Goal: Transaction & Acquisition: Purchase product/service

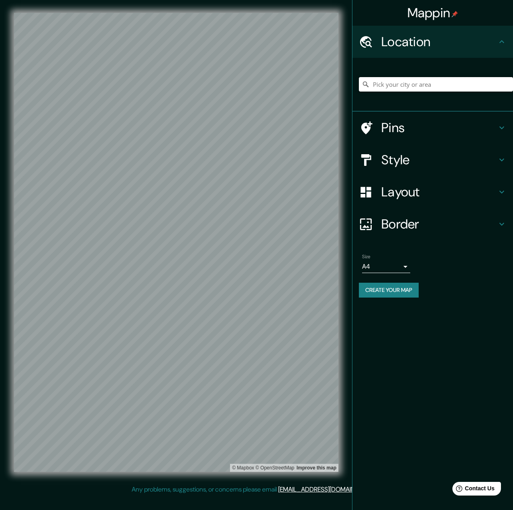
click at [435, 86] on input "Pick your city or area" at bounding box center [436, 84] width 154 height 14
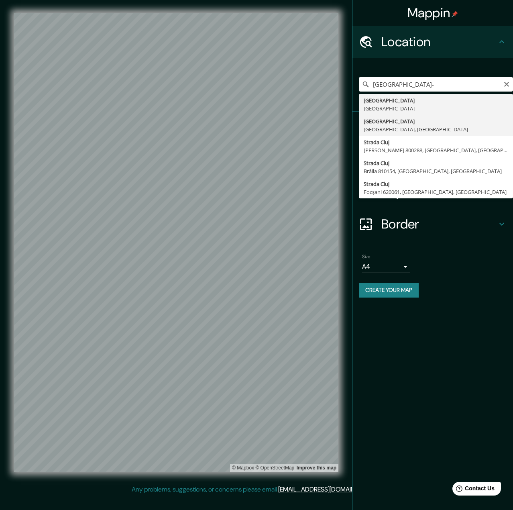
type input "Cluj-Napoca, Cluj, Romania"
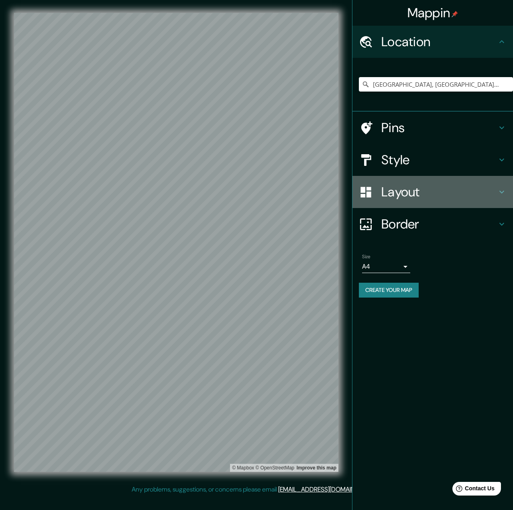
click at [419, 179] on div "Layout" at bounding box center [432, 192] width 161 height 32
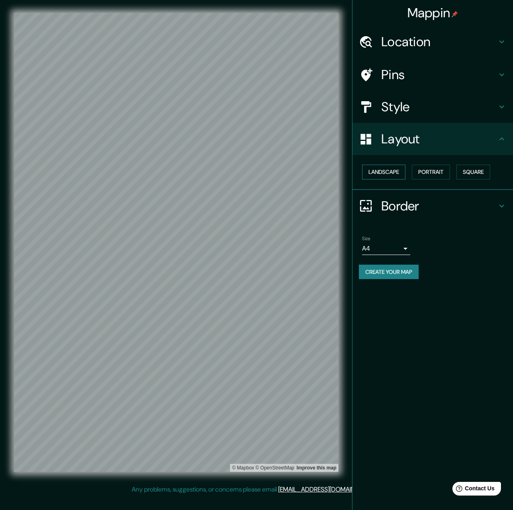
click at [382, 174] on button "Landscape" at bounding box center [383, 172] width 43 height 15
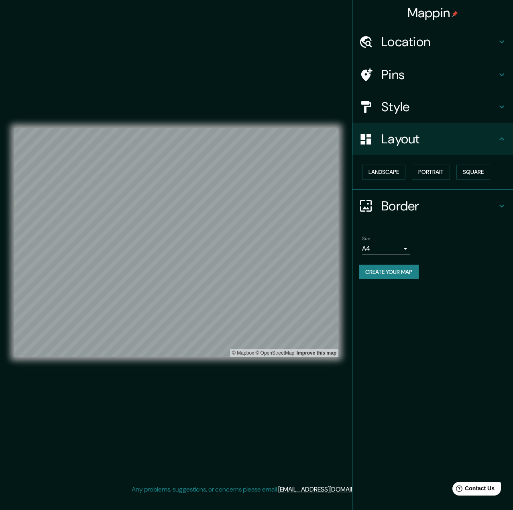
click at [408, 77] on h4 "Pins" at bounding box center [439, 75] width 116 height 16
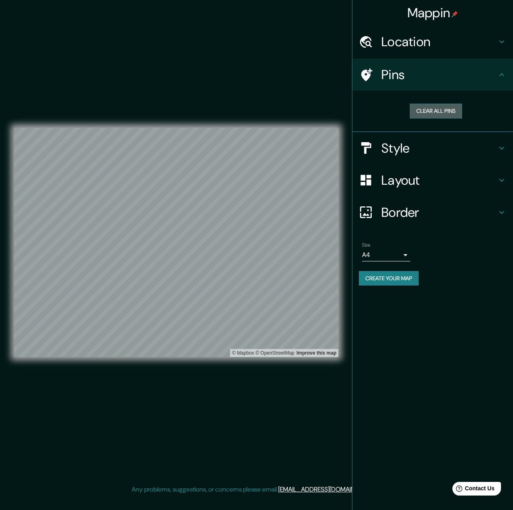
click at [424, 112] on button "Clear all pins" at bounding box center [436, 111] width 52 height 15
click at [438, 46] on h4 "Location" at bounding box center [439, 42] width 116 height 16
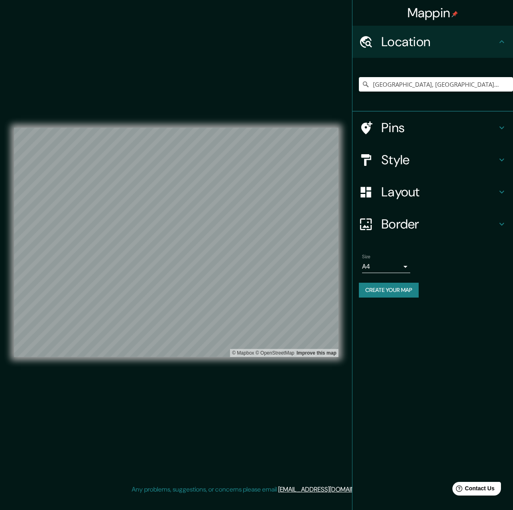
click at [422, 161] on h4 "Style" at bounding box center [439, 160] width 116 height 16
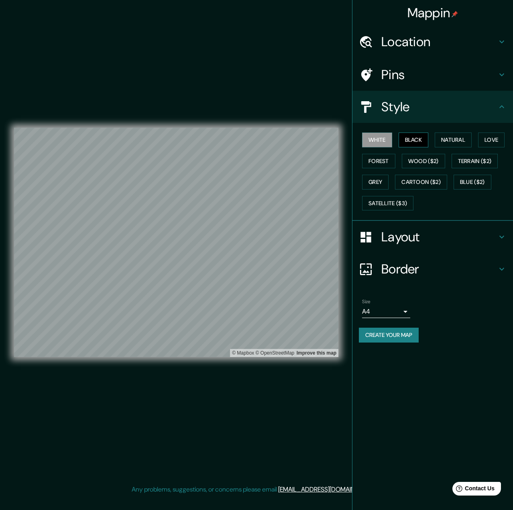
click at [414, 138] on button "Black" at bounding box center [413, 139] width 30 height 15
click at [445, 137] on button "Natural" at bounding box center [453, 139] width 37 height 15
click at [484, 140] on button "Love" at bounding box center [491, 139] width 26 height 15
click at [378, 186] on button "Grey" at bounding box center [375, 182] width 26 height 15
click at [409, 182] on button "Cartoon ($2)" at bounding box center [421, 182] width 52 height 15
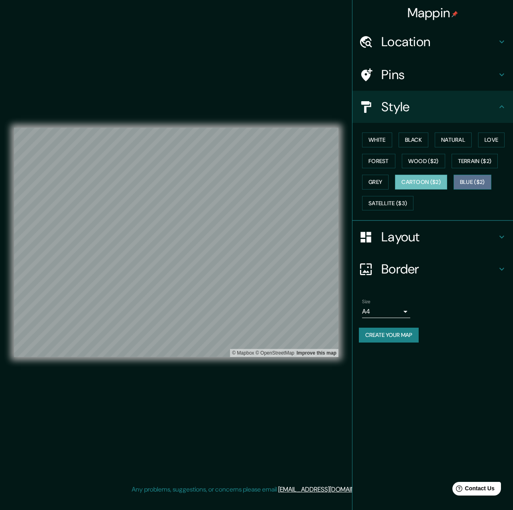
click at [464, 181] on button "Blue ($2)" at bounding box center [472, 182] width 38 height 15
click at [389, 206] on button "Satellite ($3)" at bounding box center [387, 203] width 51 height 15
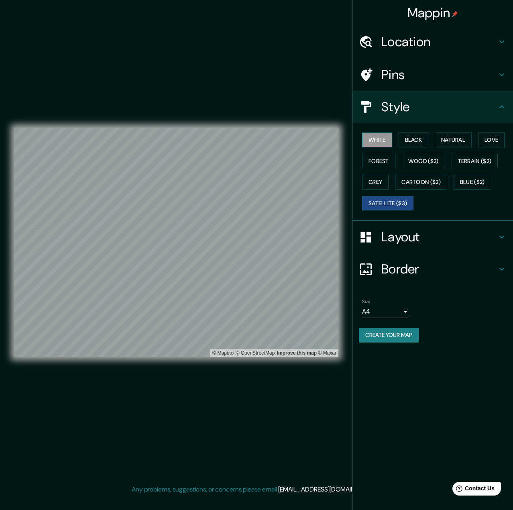
click at [372, 140] on button "White" at bounding box center [377, 139] width 30 height 15
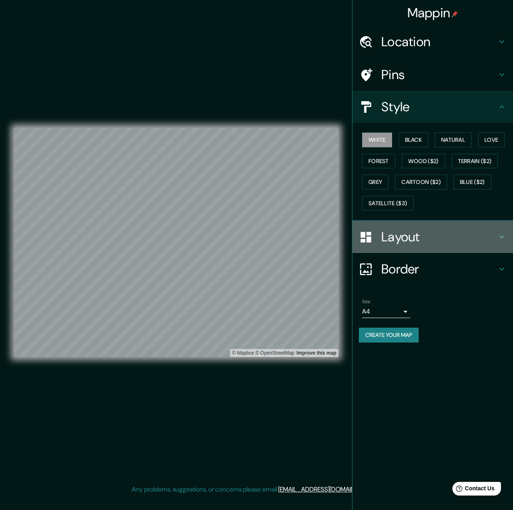
click at [404, 236] on h4 "Layout" at bounding box center [439, 237] width 116 height 16
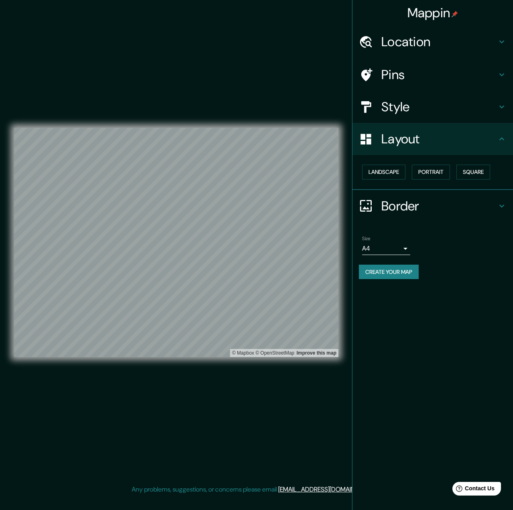
click at [410, 205] on h4 "Border" at bounding box center [439, 206] width 116 height 16
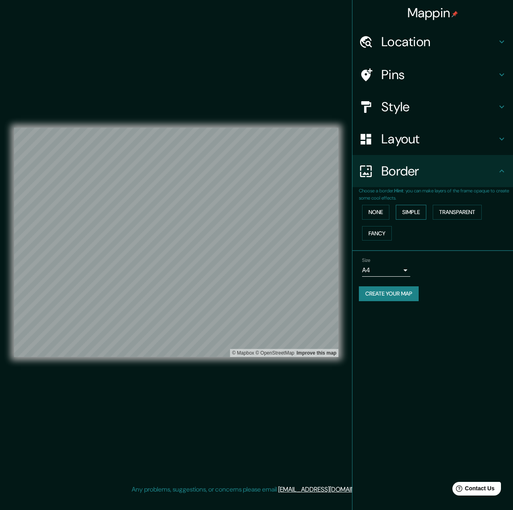
click at [409, 210] on button "Simple" at bounding box center [411, 212] width 30 height 15
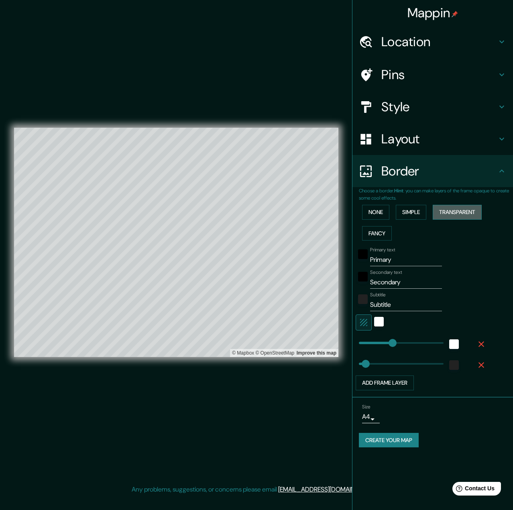
click at [452, 210] on button "Transparent" at bounding box center [457, 212] width 49 height 15
click at [371, 237] on button "Fancy" at bounding box center [377, 233] width 30 height 15
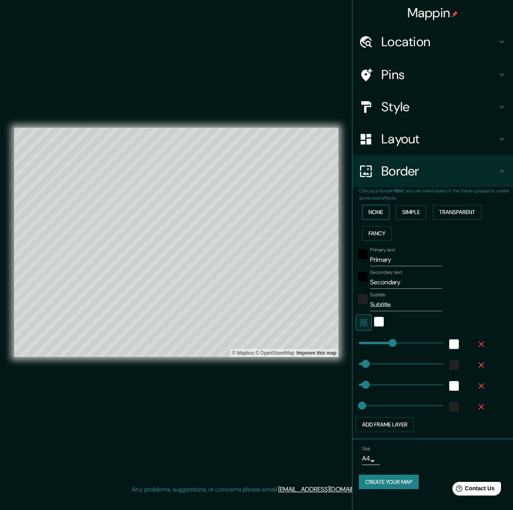
click at [370, 210] on button "None" at bounding box center [375, 212] width 27 height 15
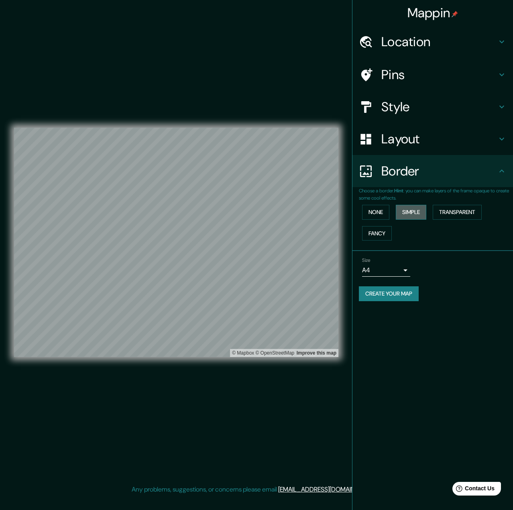
click at [406, 210] on button "Simple" at bounding box center [411, 212] width 30 height 15
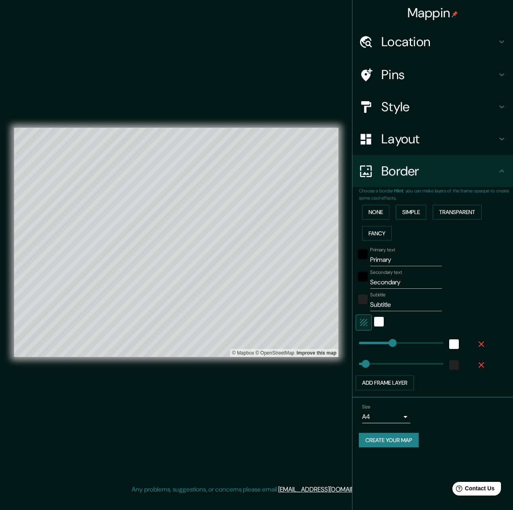
type input "65"
click at [484, 367] on icon "button" at bounding box center [481, 365] width 10 height 10
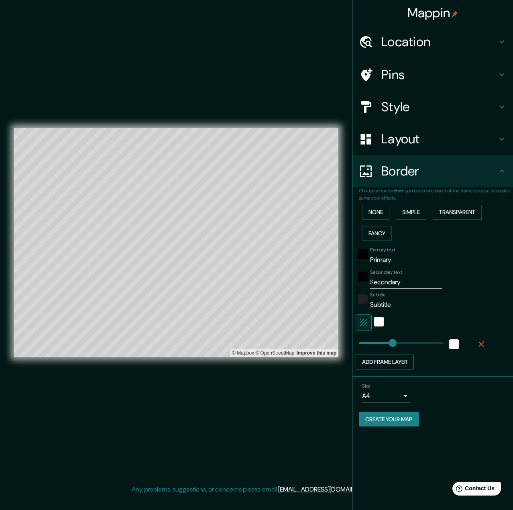
click at [398, 358] on button "Add frame layer" at bounding box center [385, 361] width 58 height 15
type input "323"
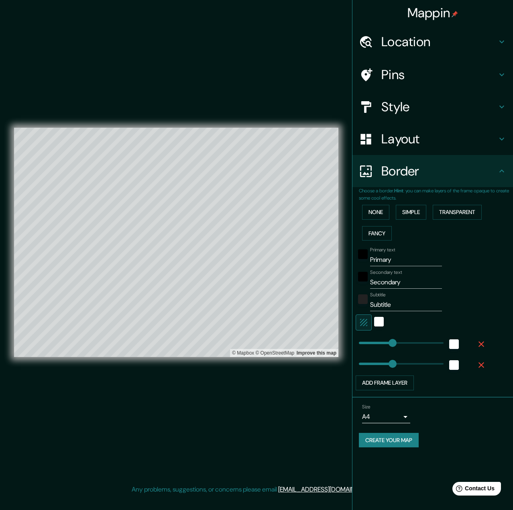
type input "323"
type input "0"
drag, startPoint x: 378, startPoint y: 361, endPoint x: 345, endPoint y: 360, distance: 33.3
click at [380, 318] on div "white" at bounding box center [379, 322] width 10 height 10
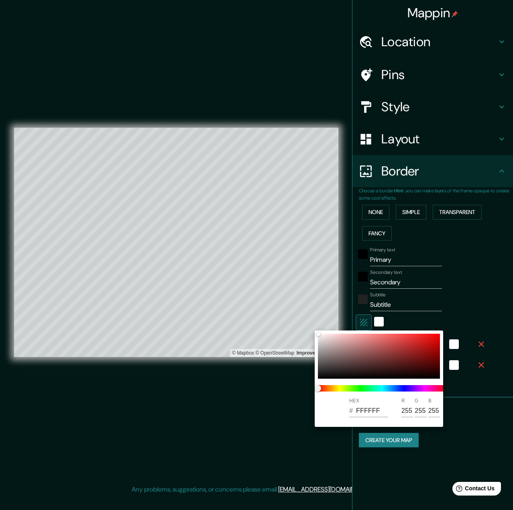
click at [461, 441] on div at bounding box center [256, 255] width 513 height 510
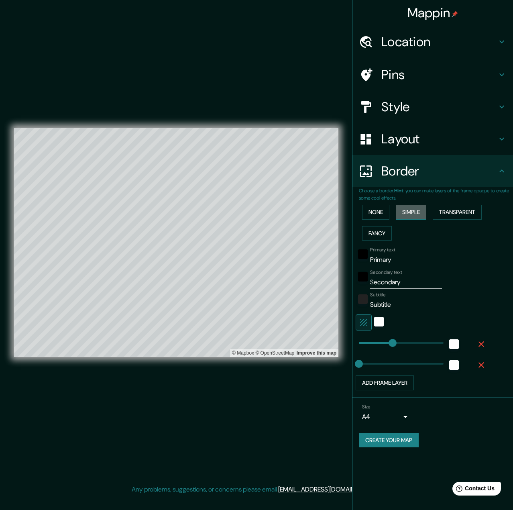
click at [406, 209] on button "Simple" at bounding box center [411, 212] width 30 height 15
type input "323"
click at [375, 213] on button "None" at bounding box center [375, 212] width 27 height 15
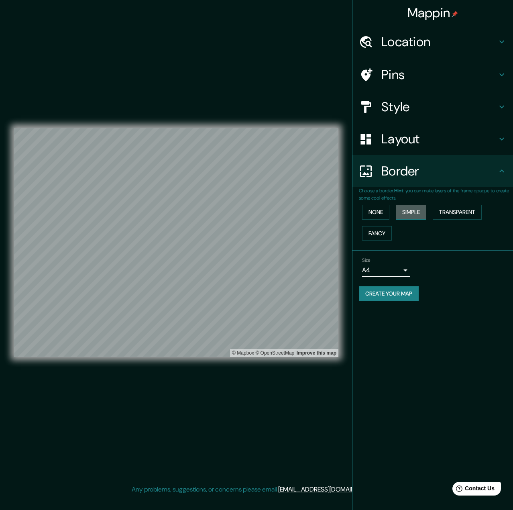
click at [418, 215] on button "Simple" at bounding box center [411, 212] width 30 height 15
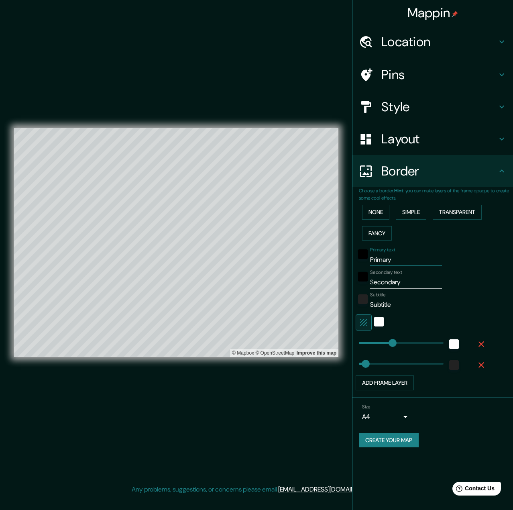
click at [407, 256] on input "Primary" at bounding box center [406, 259] width 72 height 13
drag, startPoint x: 413, startPoint y: 257, endPoint x: 346, endPoint y: 251, distance: 66.9
click at [346, 251] on div "Mappin Location Cluj-Napoca, Cluj, Romania Pins Style Layout Border Choose a bo…" at bounding box center [256, 248] width 513 height 497
type input "323"
type input "65"
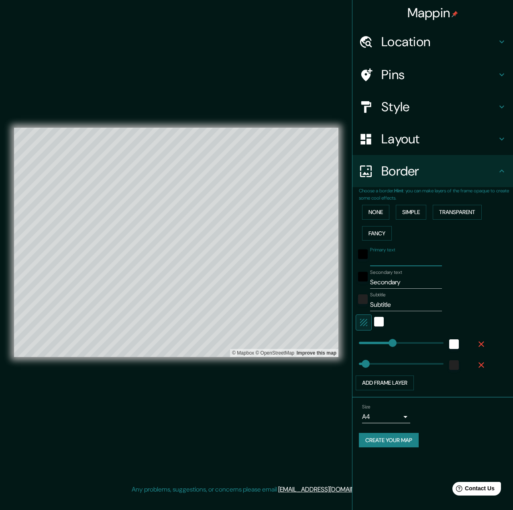
type input "65"
type input "323"
type input "65"
type input "323"
click at [301, 293] on div "Mappin Location Cluj-Napoca, Cluj, Romania Pins Style Layout Border Choose a bo…" at bounding box center [256, 248] width 513 height 497
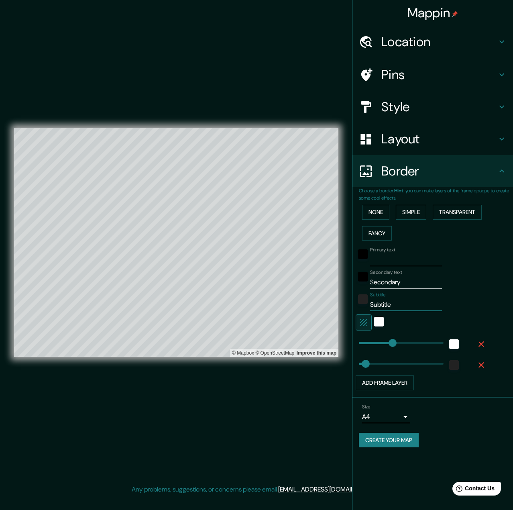
type input "323"
type input "65"
click at [301, 274] on div "Mappin Location Cluj-Napoca, Cluj, Romania Pins Style Layout Border Choose a bo…" at bounding box center [256, 248] width 513 height 497
type input "K"
type input "323"
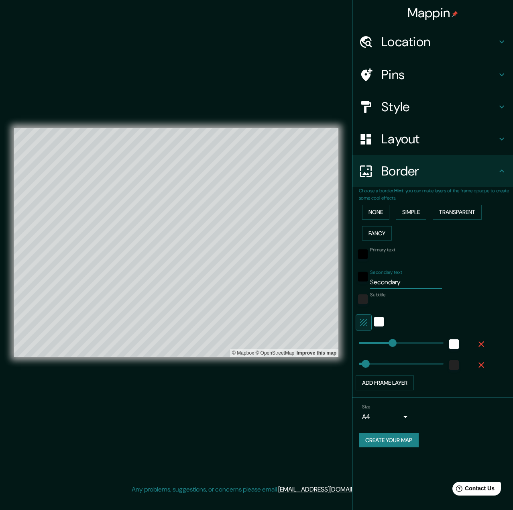
type input "65"
type input "Ko"
type input "323"
type input "65"
type input "Kol"
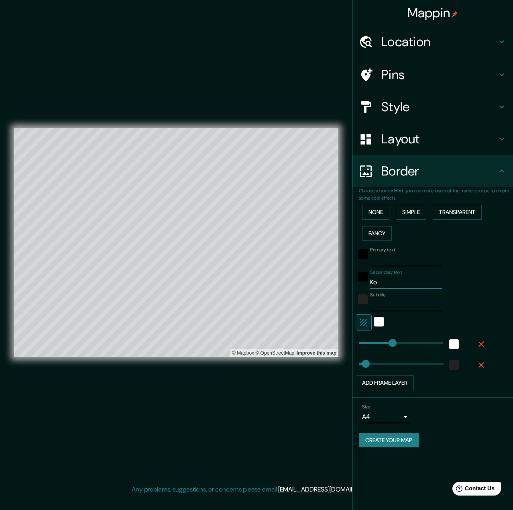
type input "323"
type input "65"
type input "Kolo"
type input "323"
type input "65"
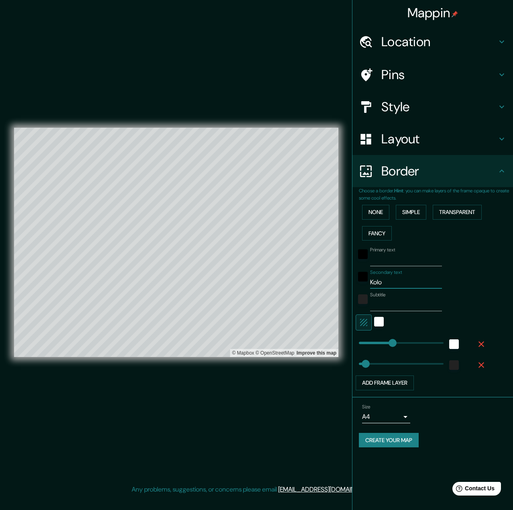
type input "Koloz"
type input "323"
type input "65"
type input "Kolozs"
type input "323"
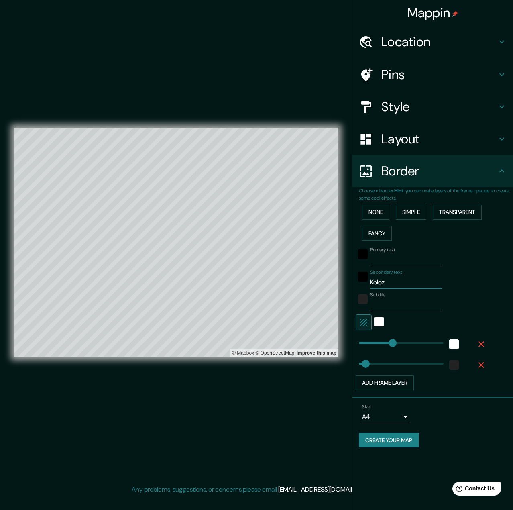
type input "65"
type input "Kolozsv"
type input "323"
type input "65"
type input "Kolozsv'"
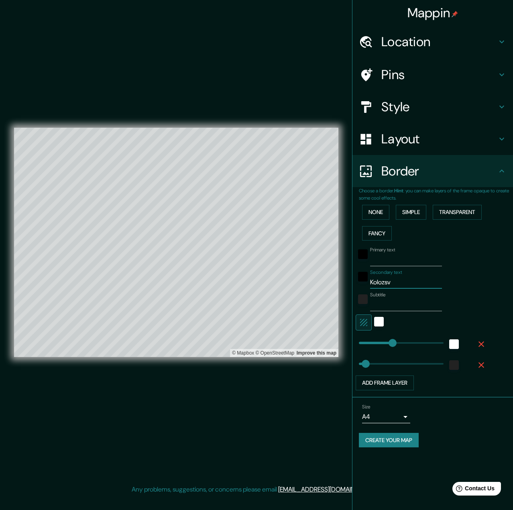
type input "323"
type input "65"
type input "Kolozsv"
type input "323"
type input "65"
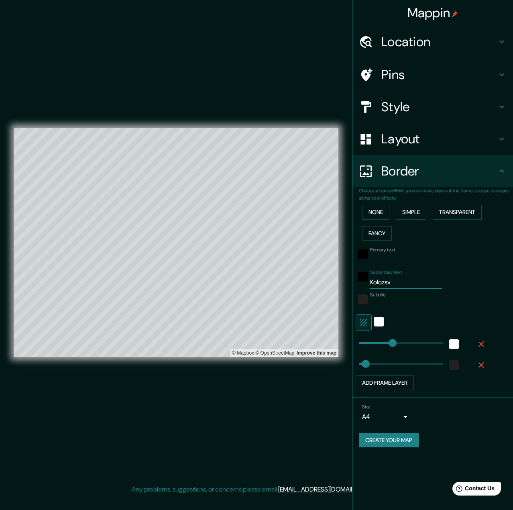
type input "Kolozsv'"
type input "323"
type input "65"
type input "Kolozsv"
type input "323"
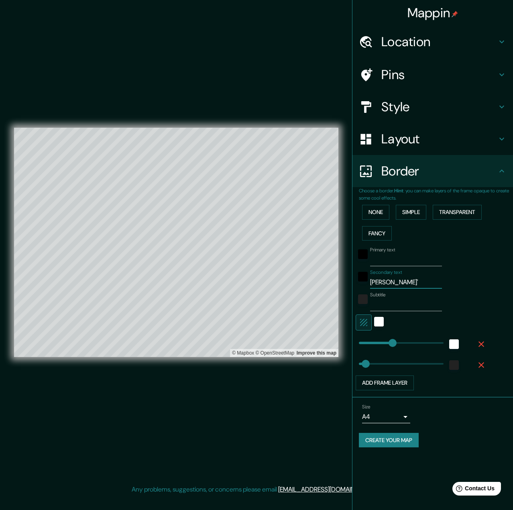
type input "65"
type input "Kolozsvá"
type input "323"
type input "65"
type input "Kolozsvár"
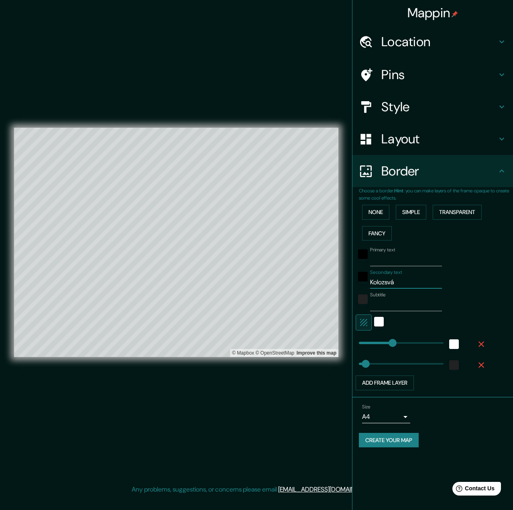
type input "323"
type input "65"
type input "Kolozsvár"
click at [467, 264] on div "Primary text" at bounding box center [422, 256] width 132 height 19
click at [454, 364] on div "color-222222" at bounding box center [454, 365] width 10 height 10
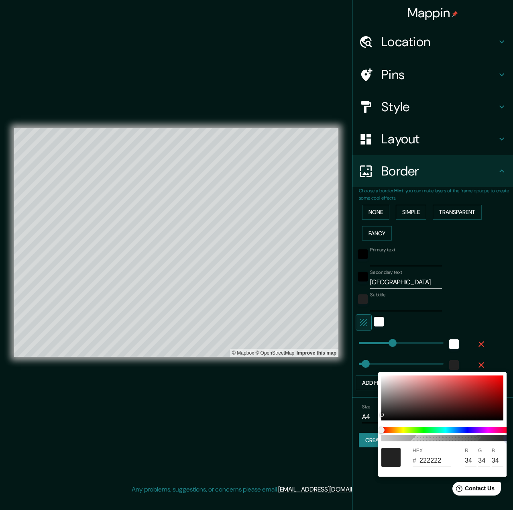
type input "323"
type input "65"
type input "2222226E"
type input "323"
type input "65"
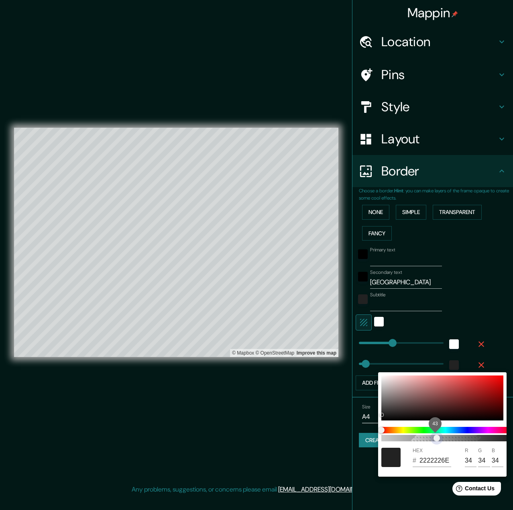
type input "22222200"
type input "323"
type input "65"
type input "323"
type input "65"
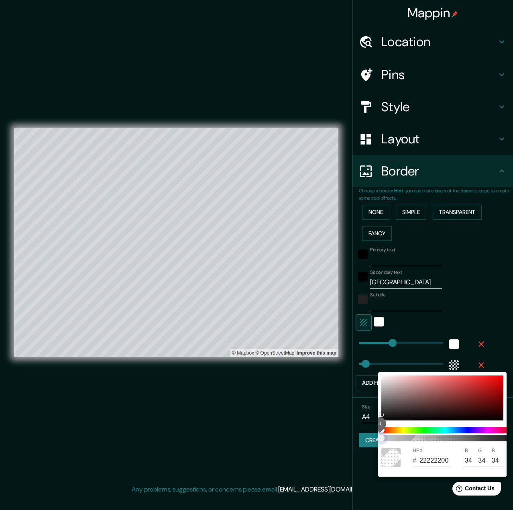
type input "323"
type input "65"
type input "323"
type input "65"
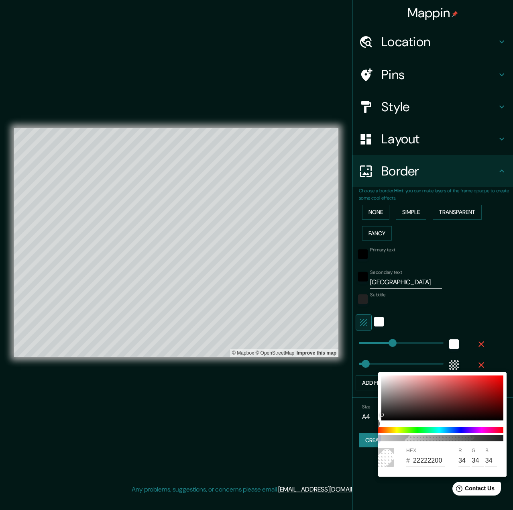
type input "323"
type input "65"
type input "323"
type input "65"
type input "323"
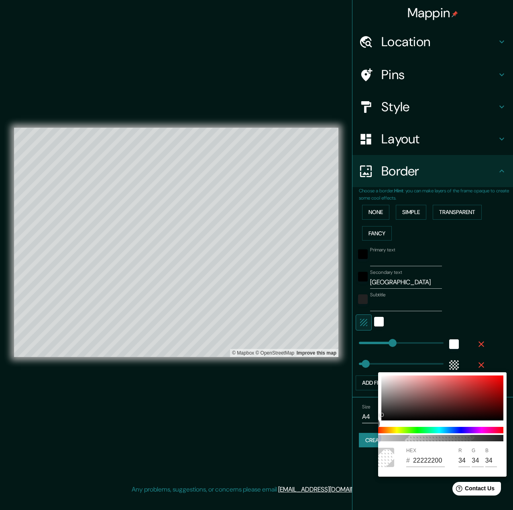
type input "65"
type input "22222254"
type input "323"
type input "65"
type input "22222257"
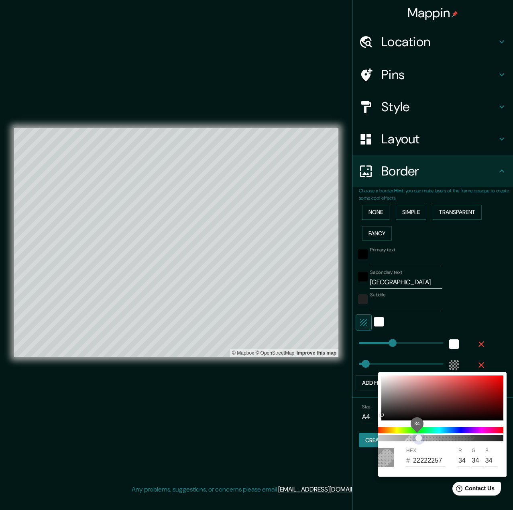
type input "323"
type input "65"
type input "2222225C"
type input "323"
type input "65"
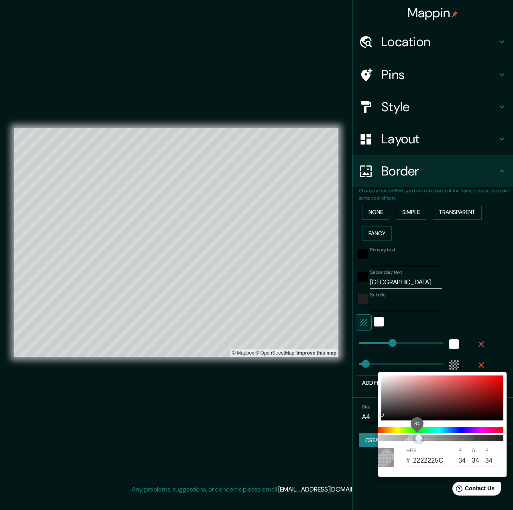
type input "22222266"
type input "323"
type input "65"
type input "2222226E"
type input "323"
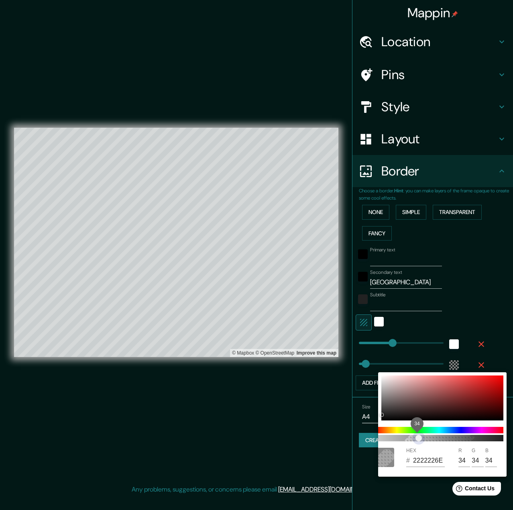
type input "65"
type input "323"
type input "65"
type input "323"
type input "65"
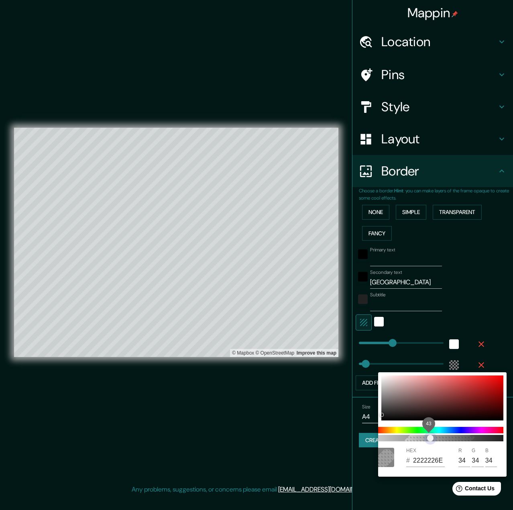
type input "323"
type input "65"
type input "22222266"
type input "323"
type input "65"
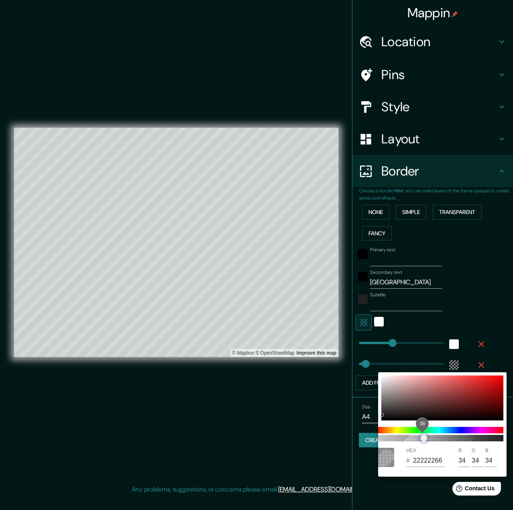
type input "22222263"
type input "323"
type input "65"
type input "2222225E"
type input "323"
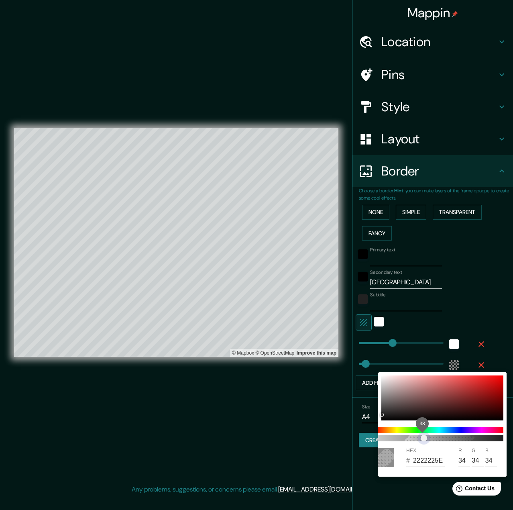
type input "65"
type input "2222225C"
type input "323"
type input "65"
type input "323"
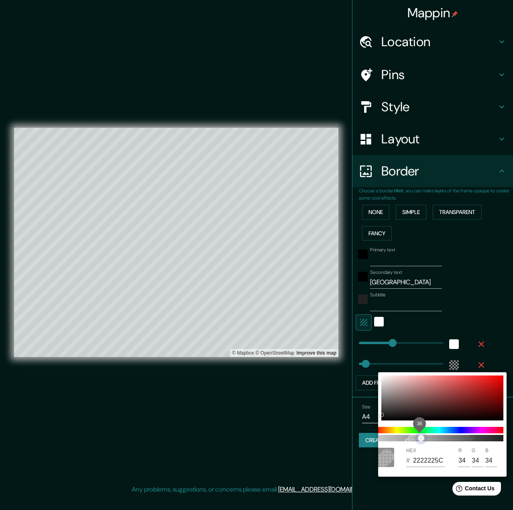
type input "65"
type input "22222259"
type input "323"
type input "65"
type input "323"
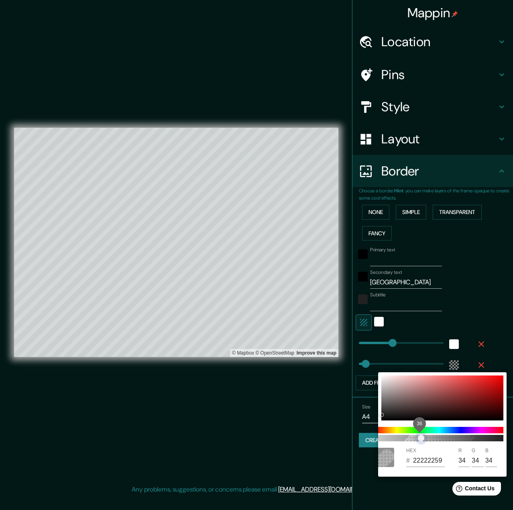
type input "65"
type input "22222254"
type input "323"
type input "65"
type input "323"
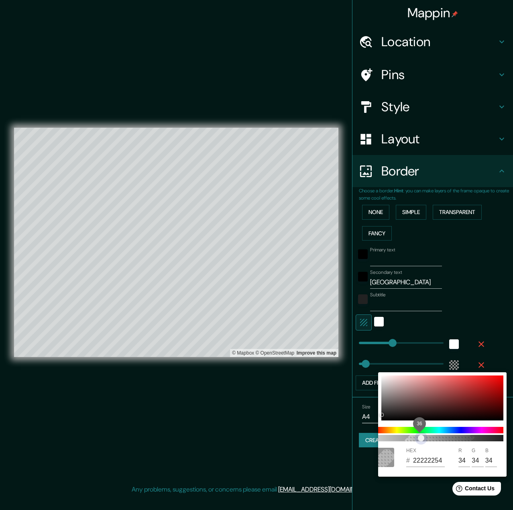
type input "65"
type input "22222252"
type input "323"
type input "65"
type input "2222224F"
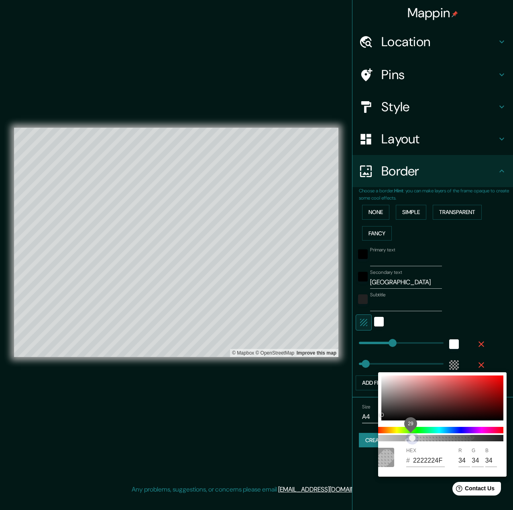
type input "323"
type input "65"
type input "2222224A"
type input "323"
type input "65"
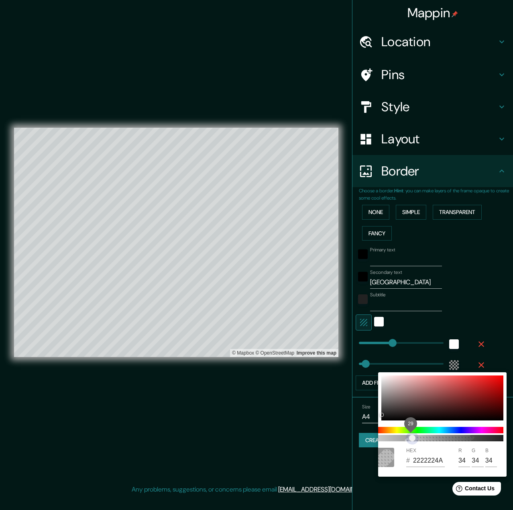
type input "22222247"
type input "323"
type input "65"
type input "22222242"
type input "323"
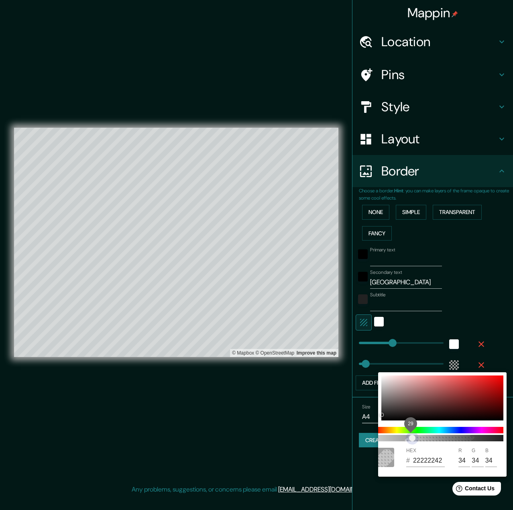
type input "65"
type input "2222223D"
type input "323"
type input "65"
type input "22222238"
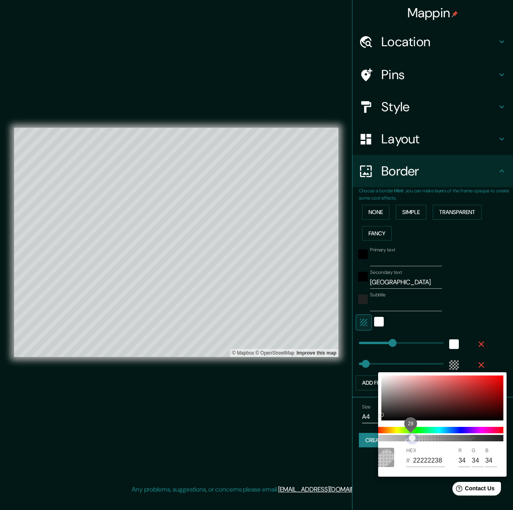
type input "323"
type input "65"
type input "22222230"
type input "323"
type input "65"
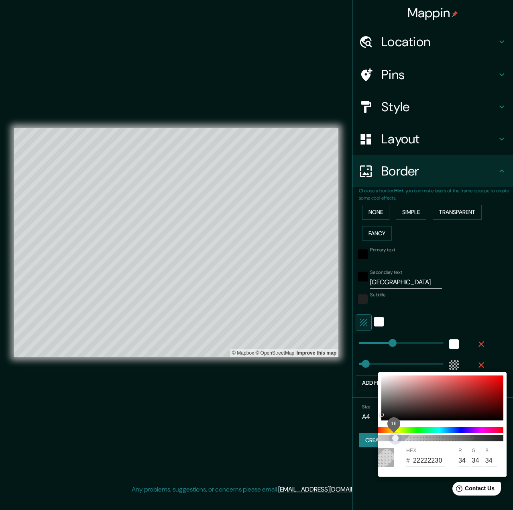
type input "22222229"
type input "323"
type input "65"
type input "22222224"
type input "323"
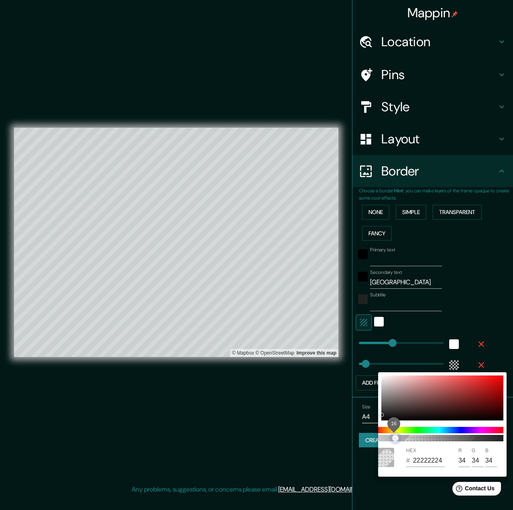
type input "65"
type input "22222221"
type input "323"
type input "65"
type input "22222205"
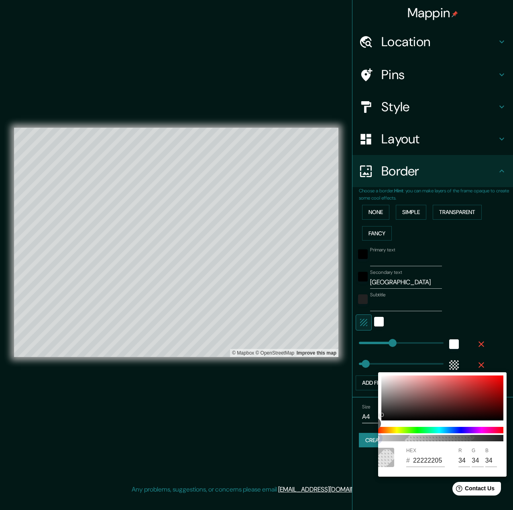
type input "323"
type input "65"
type input "22222203"
type input "323"
type input "65"
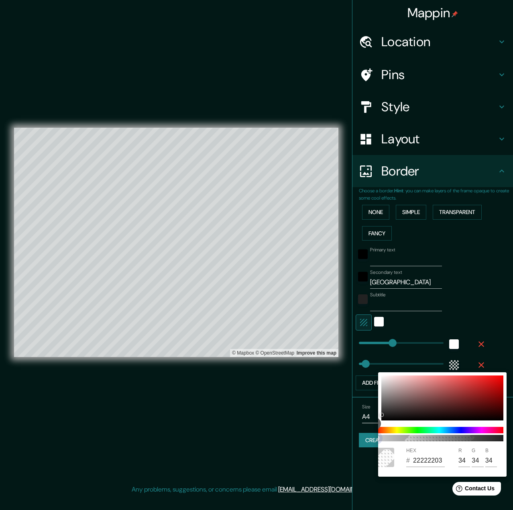
type input "22222200"
type input "323"
type input "65"
type input "323"
type input "65"
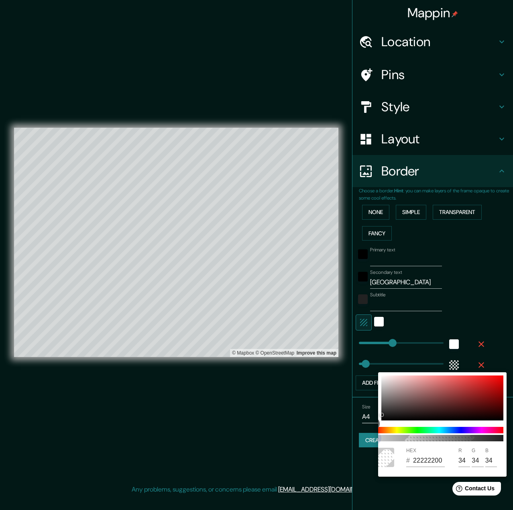
type input "323"
type input "65"
type input "323"
type input "65"
type input "22222230"
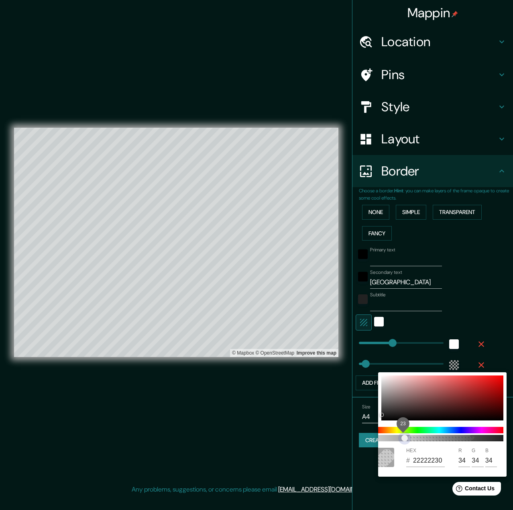
type input "323"
type input "65"
type input "2222223D"
type input "323"
type input "65"
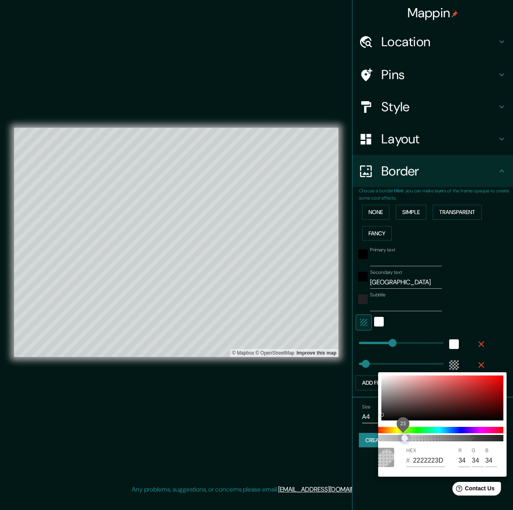
type input "22222252"
type input "323"
type input "65"
type input "22222263"
type input "323"
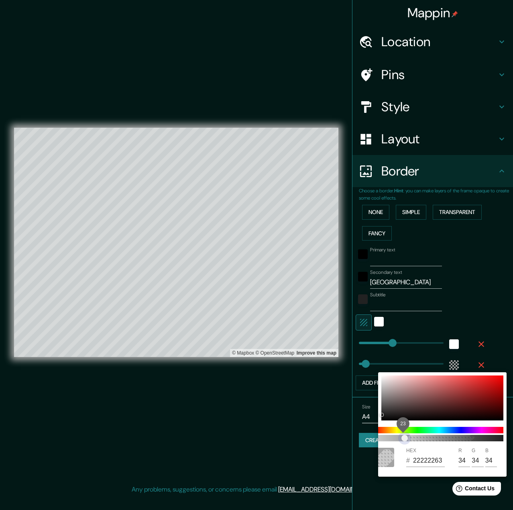
type input "65"
type input "2222226B"
type input "323"
type input "65"
type input "22222270"
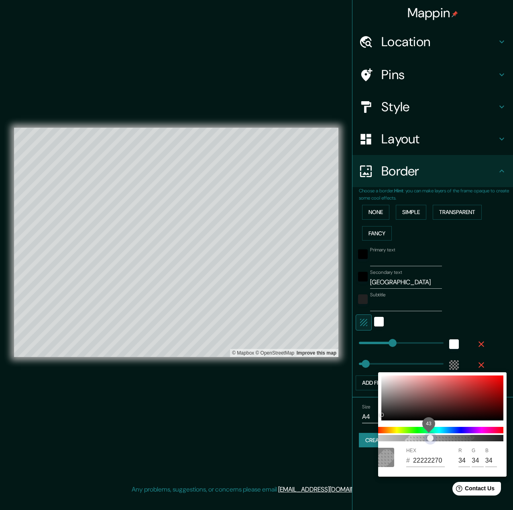
type input "323"
type input "65"
type input "22222278"
type input "323"
type input "65"
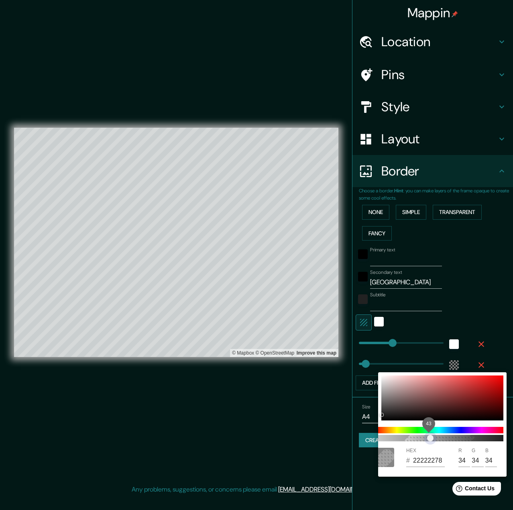
type input "2222227A"
type input "323"
type input "65"
type input "22222280"
type input "323"
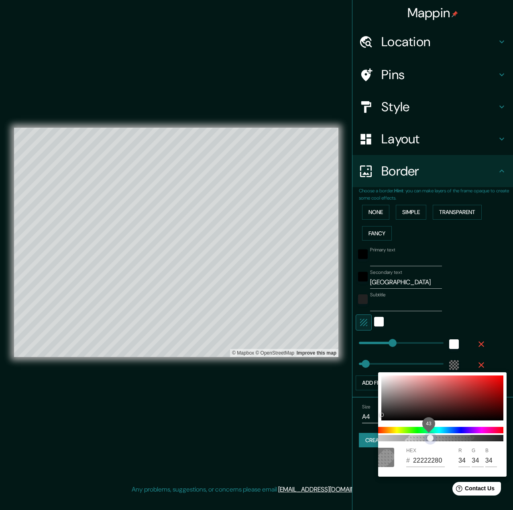
type input "65"
type input "22222282"
drag, startPoint x: 436, startPoint y: 438, endPoint x: 479, endPoint y: 441, distance: 43.0
click at [485, 436] on span "89" at bounding box center [439, 438] width 128 height 6
drag, startPoint x: 485, startPoint y: 436, endPoint x: 427, endPoint y: 437, distance: 58.2
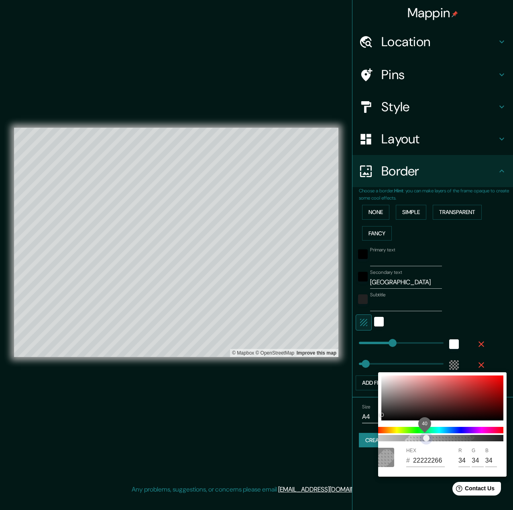
click at [427, 437] on span "40" at bounding box center [426, 438] width 6 height 6
click at [500, 331] on div at bounding box center [256, 255] width 513 height 510
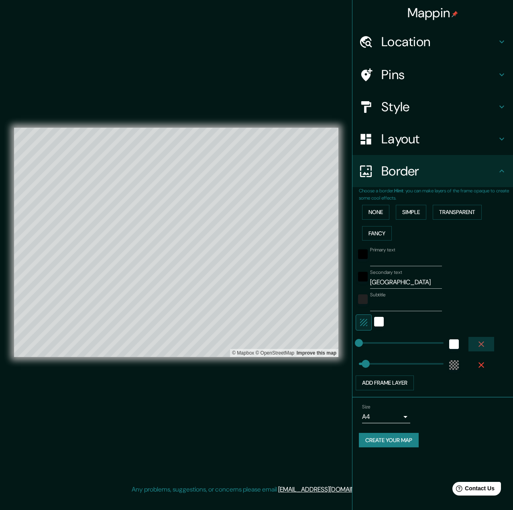
click at [483, 343] on icon "button" at bounding box center [481, 344] width 10 height 10
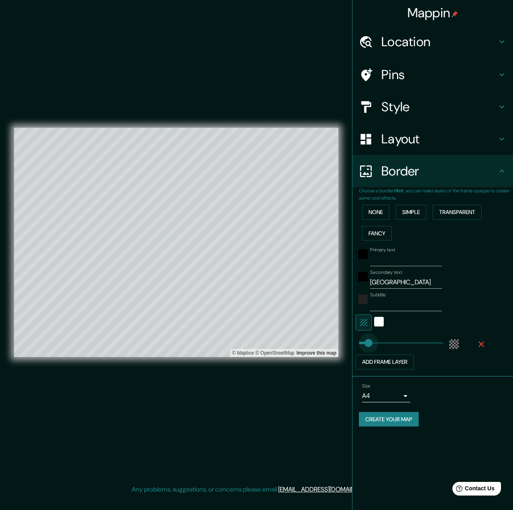
drag, startPoint x: 360, startPoint y: 342, endPoint x: 368, endPoint y: 343, distance: 9.0
click at [453, 341] on div "color-22222266" at bounding box center [454, 344] width 10 height 10
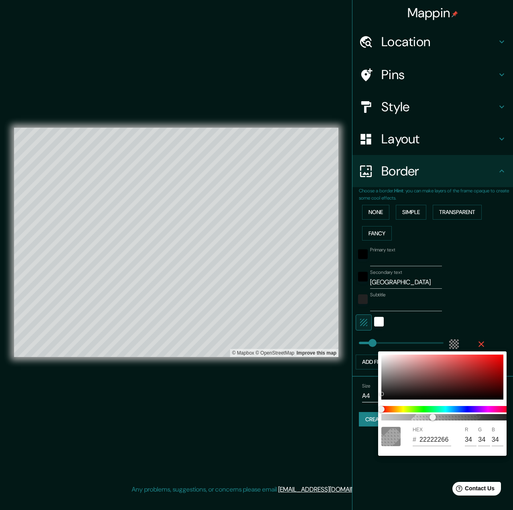
click at [453, 341] on div at bounding box center [256, 255] width 513 height 510
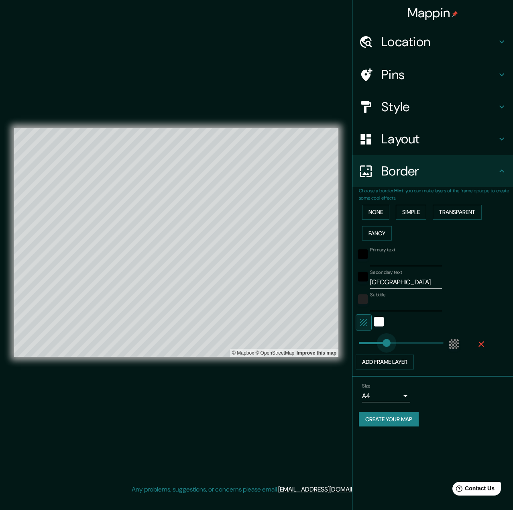
drag, startPoint x: 375, startPoint y: 344, endPoint x: 388, endPoint y: 345, distance: 12.5
drag, startPoint x: 387, startPoint y: 345, endPoint x: 376, endPoint y: 342, distance: 12.1
drag, startPoint x: 377, startPoint y: 341, endPoint x: 371, endPoint y: 343, distance: 5.8
click at [476, 405] on div "Size A4 single" at bounding box center [433, 393] width 148 height 26
click at [457, 413] on div "Create your map" at bounding box center [433, 419] width 148 height 15
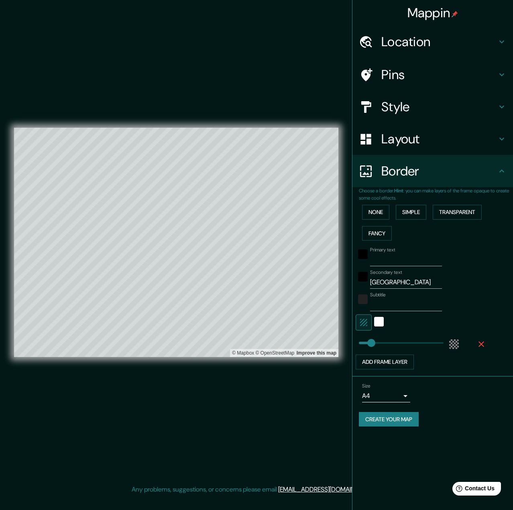
click at [385, 394] on body "Mappin Location Cluj-Napoca, Cluj, Romania Pins Style Layout Border Choose a bo…" at bounding box center [256, 255] width 513 height 510
click at [390, 441] on li "A1 ($2.50)" at bounding box center [386, 441] width 48 height 14
click at [439, 112] on h4 "Style" at bounding box center [439, 107] width 116 height 16
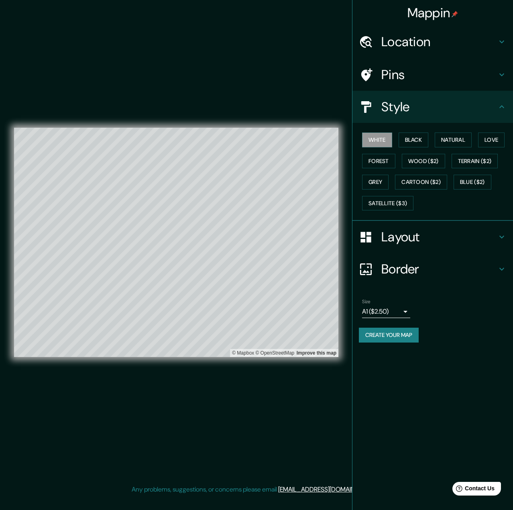
click at [420, 245] on h4 "Layout" at bounding box center [439, 237] width 116 height 16
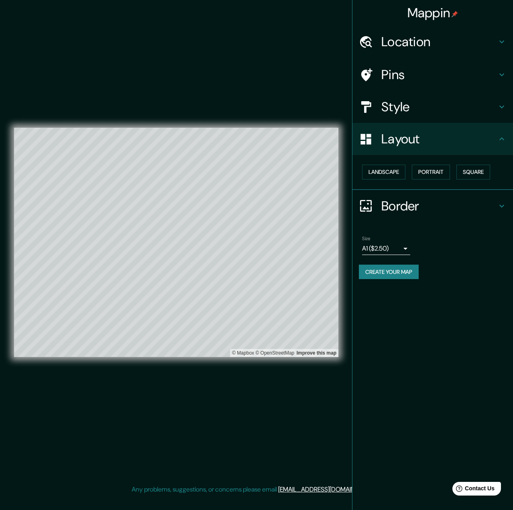
click at [395, 107] on h4 "Style" at bounding box center [439, 107] width 116 height 16
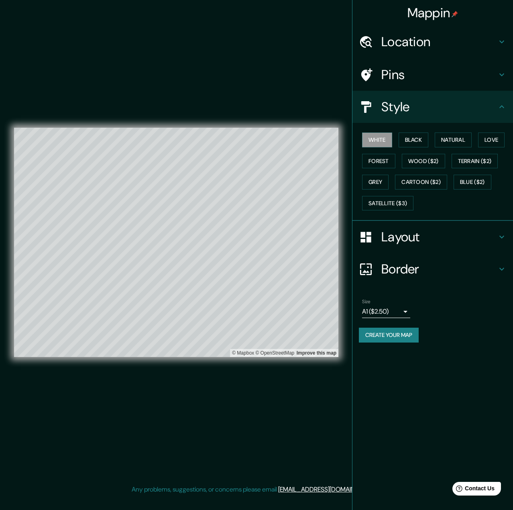
click at [410, 243] on h4 "Layout" at bounding box center [439, 237] width 116 height 16
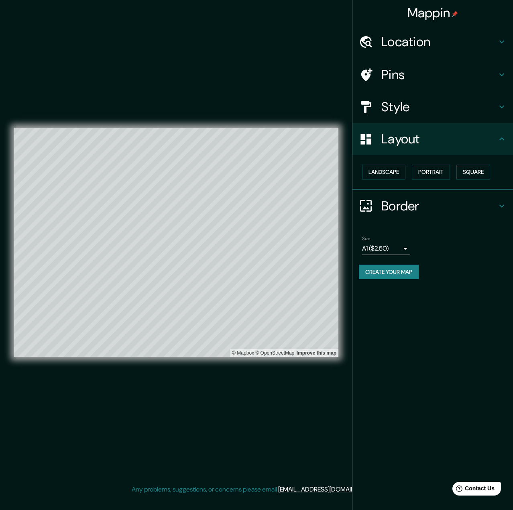
click at [391, 207] on h4 "Border" at bounding box center [439, 206] width 116 height 16
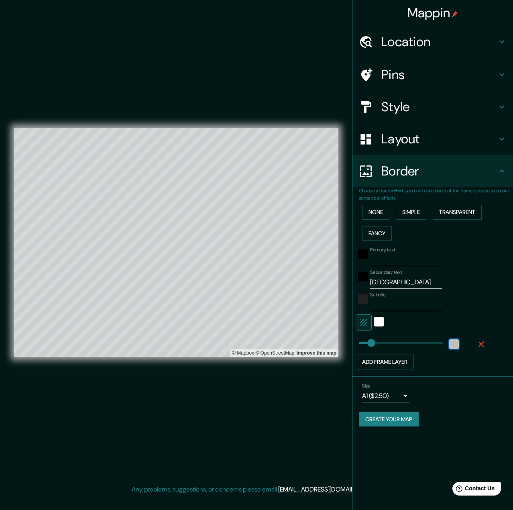
click at [454, 346] on div "color-22222266" at bounding box center [454, 344] width 10 height 10
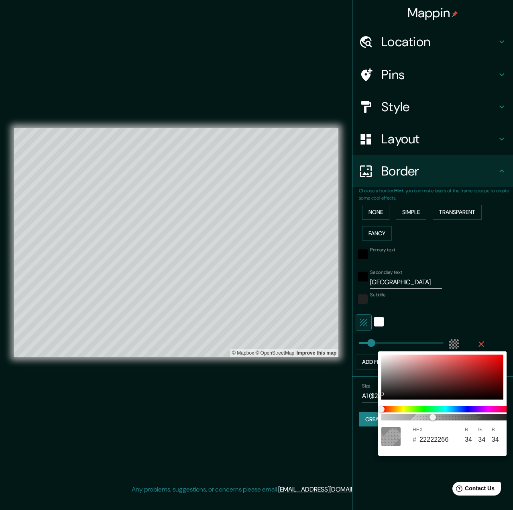
click at [431, 476] on div at bounding box center [256, 255] width 513 height 510
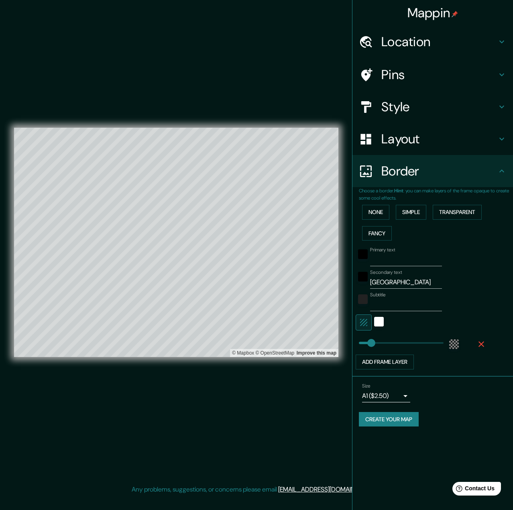
click at [417, 98] on div "Style" at bounding box center [432, 107] width 161 height 32
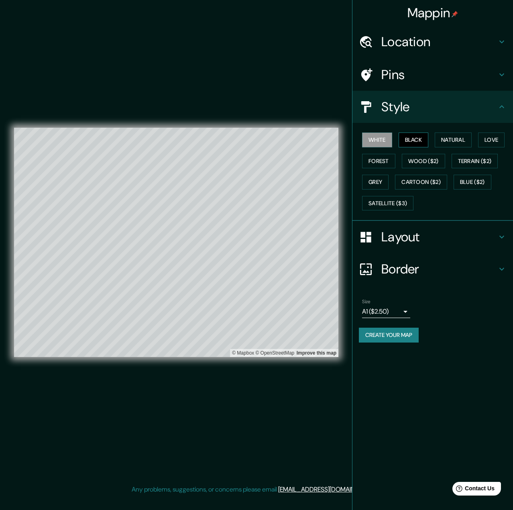
click at [415, 136] on button "Black" at bounding box center [413, 139] width 30 height 15
click at [452, 142] on button "Natural" at bounding box center [453, 139] width 37 height 15
click at [422, 34] on h4 "Location" at bounding box center [439, 42] width 116 height 16
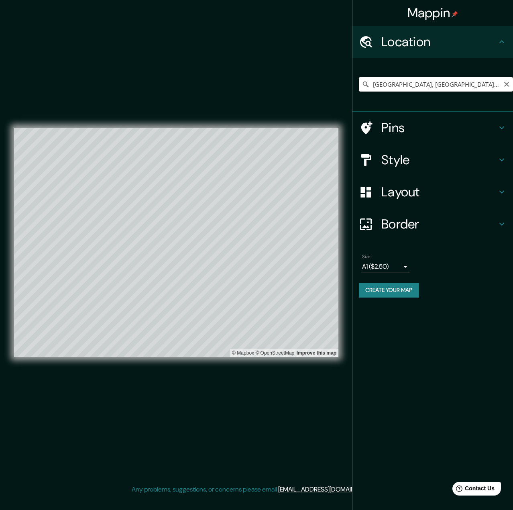
click at [410, 81] on input "Cluj-Napoca, Cluj, Romania" at bounding box center [436, 84] width 154 height 14
drag, startPoint x: 457, startPoint y: 83, endPoint x: 358, endPoint y: 83, distance: 99.9
click at [358, 83] on div "Cluj-Napoca, Cluj, Romania" at bounding box center [432, 85] width 161 height 54
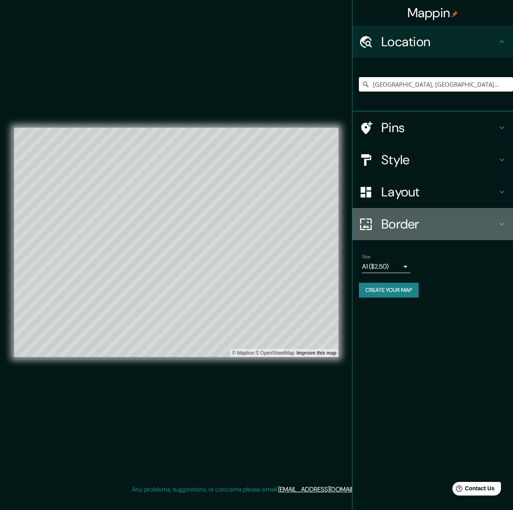
click at [403, 218] on h4 "Border" at bounding box center [439, 224] width 116 height 16
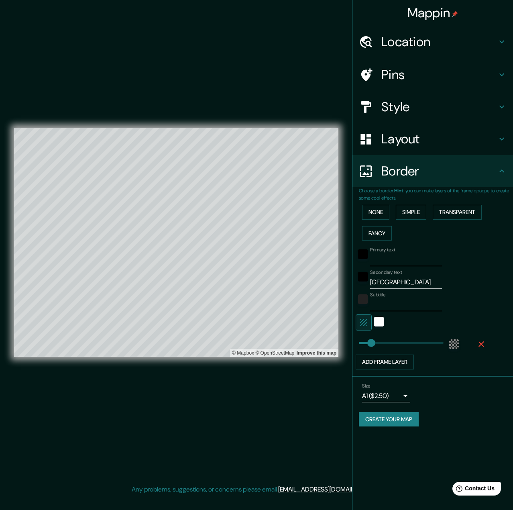
click at [388, 175] on h4 "Border" at bounding box center [439, 171] width 116 height 16
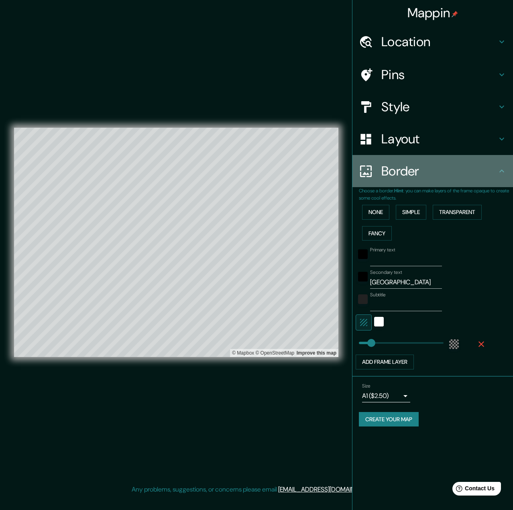
click at [502, 175] on icon at bounding box center [502, 171] width 10 height 10
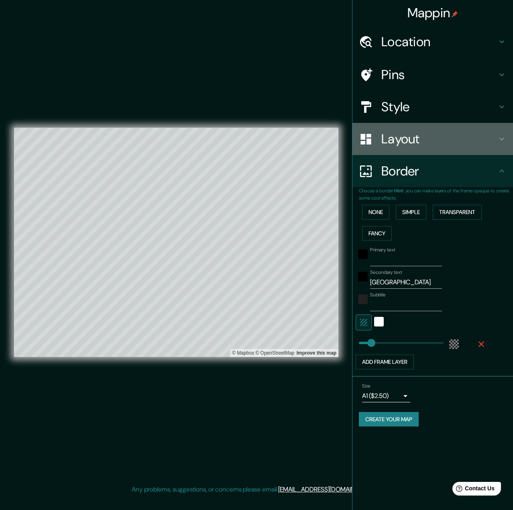
click at [504, 146] on div "Layout" at bounding box center [432, 139] width 161 height 32
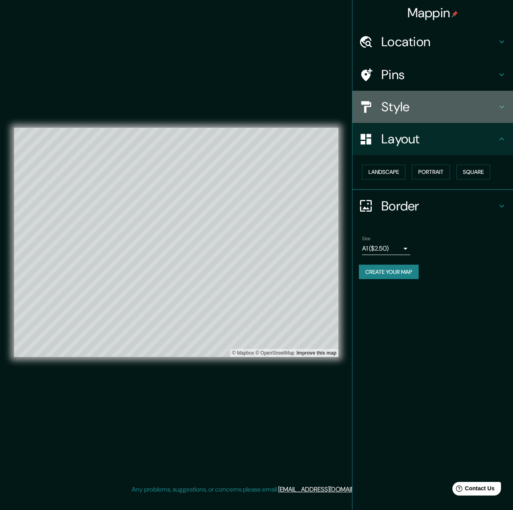
click at [391, 114] on h4 "Style" at bounding box center [439, 107] width 116 height 16
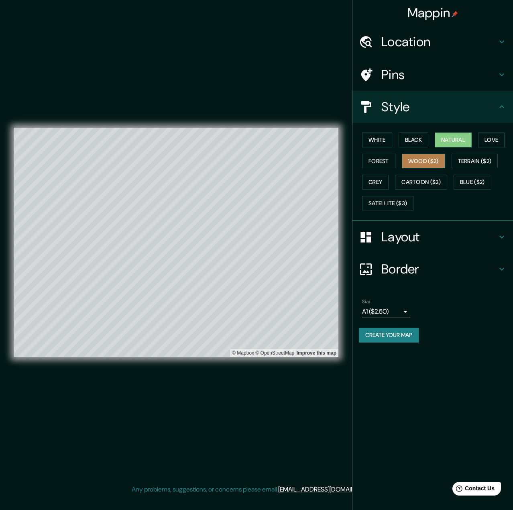
click at [407, 164] on button "Wood ($2)" at bounding box center [423, 161] width 43 height 15
click at [472, 163] on button "Terrain ($2)" at bounding box center [474, 161] width 47 height 15
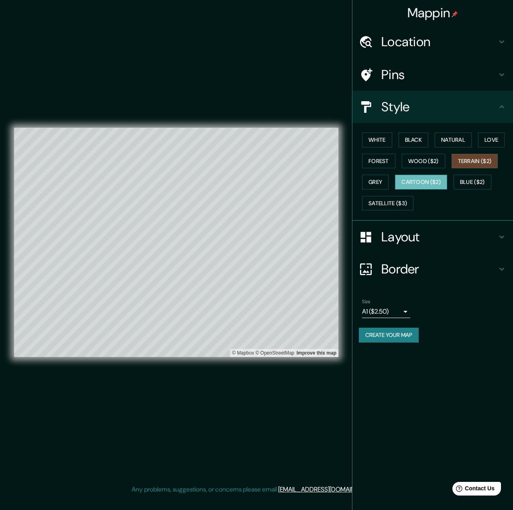
click at [409, 182] on button "Cartoon ($2)" at bounding box center [421, 182] width 52 height 15
click at [470, 181] on button "Blue ($2)" at bounding box center [472, 182] width 38 height 15
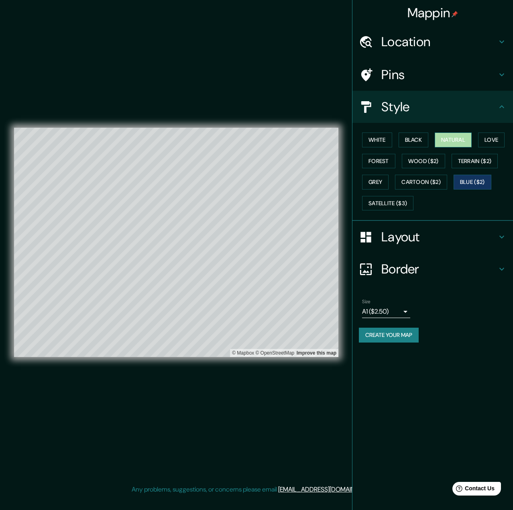
click at [457, 140] on button "Natural" at bounding box center [453, 139] width 37 height 15
click at [415, 49] on h4 "Location" at bounding box center [439, 42] width 116 height 16
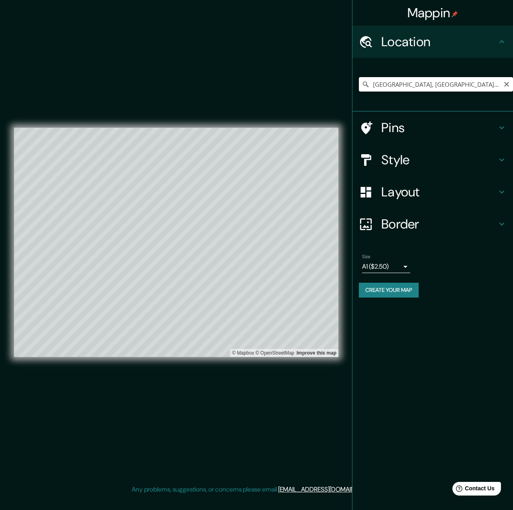
click at [466, 82] on input "Târgu Mureș, Mureș, Romania" at bounding box center [436, 84] width 154 height 14
drag, startPoint x: 467, startPoint y: 85, endPoint x: 328, endPoint y: 87, distance: 139.3
click at [337, 88] on div "Mappin Location Târgu Mureș, Mureș, Romania Pins Style Layout Border Choose a b…" at bounding box center [256, 248] width 513 height 497
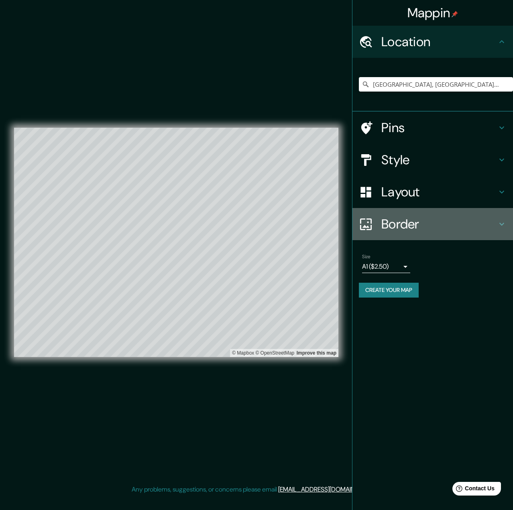
click at [445, 224] on h4 "Border" at bounding box center [439, 224] width 116 height 16
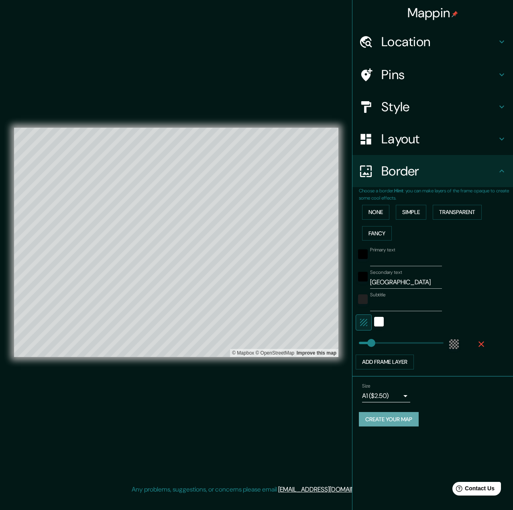
click at [392, 422] on button "Create your map" at bounding box center [389, 419] width 60 height 15
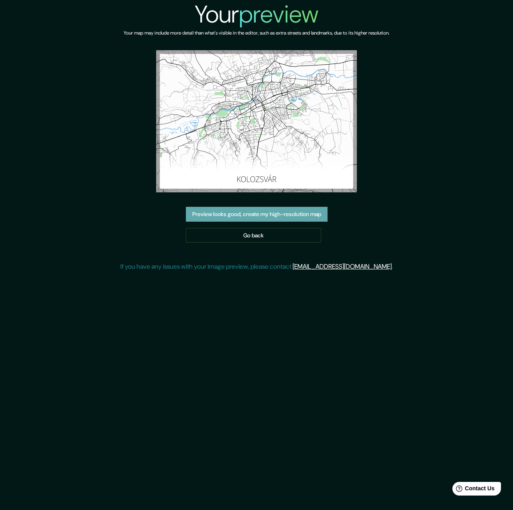
click at [311, 214] on button "Preview looks good, create my high-resolution map" at bounding box center [257, 214] width 142 height 15
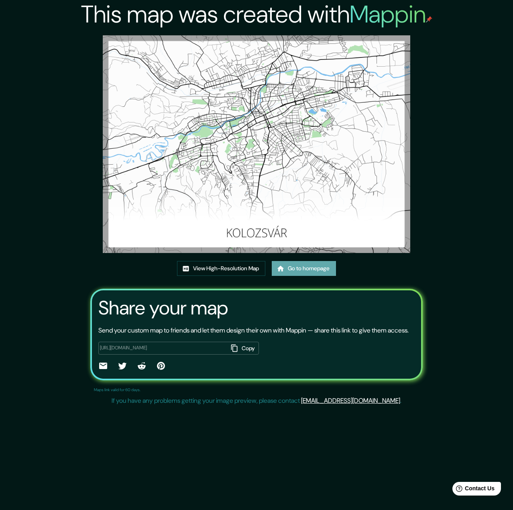
click at [311, 267] on link "Go to homepage" at bounding box center [304, 268] width 64 height 15
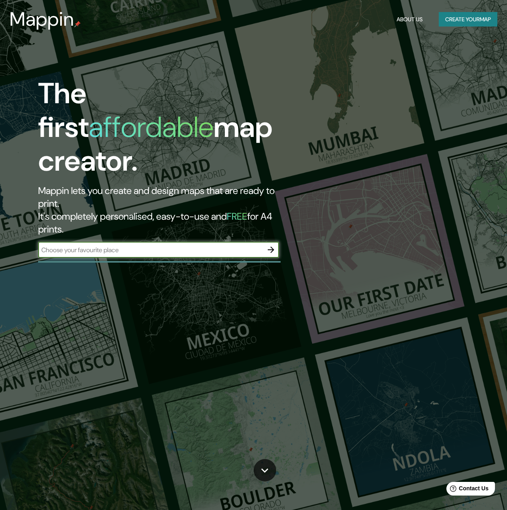
click at [148, 245] on input "text" at bounding box center [150, 249] width 225 height 9
type input "Marosvásárhely"
click at [269, 245] on icon "button" at bounding box center [271, 250] width 10 height 10
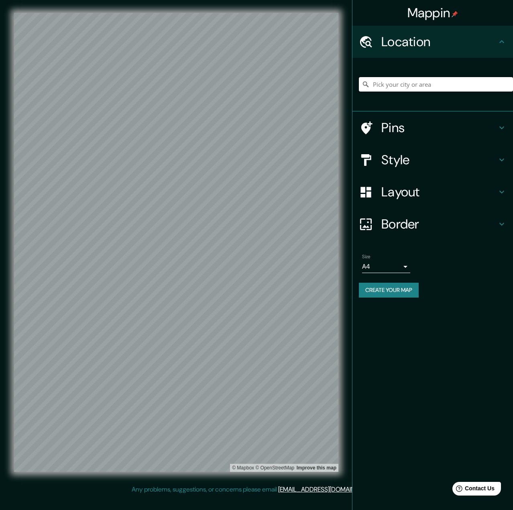
click at [408, 82] on input "Pick your city or area" at bounding box center [436, 84] width 154 height 14
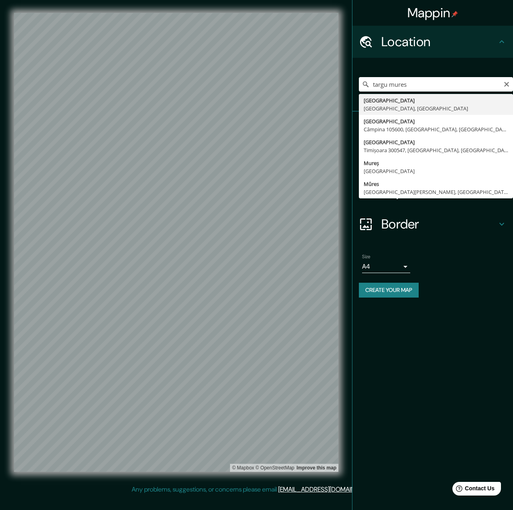
type input "Târgu Mureș, Mureș, Romania"
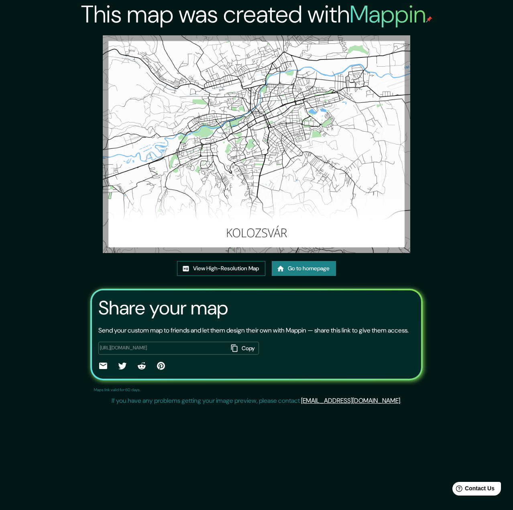
click at [234, 269] on link "View High-Resolution Map" at bounding box center [221, 268] width 88 height 15
click at [240, 195] on img at bounding box center [257, 143] width 308 height 217
click at [307, 269] on link "Go to homepage" at bounding box center [304, 268] width 64 height 15
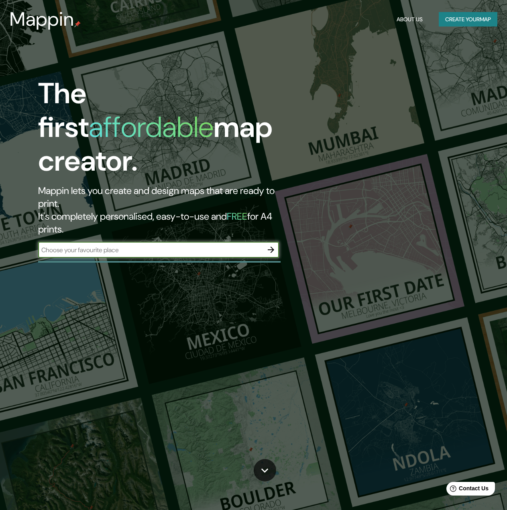
click at [145, 245] on input "text" at bounding box center [150, 249] width 225 height 9
click at [462, 18] on button "Create your map" at bounding box center [468, 19] width 59 height 15
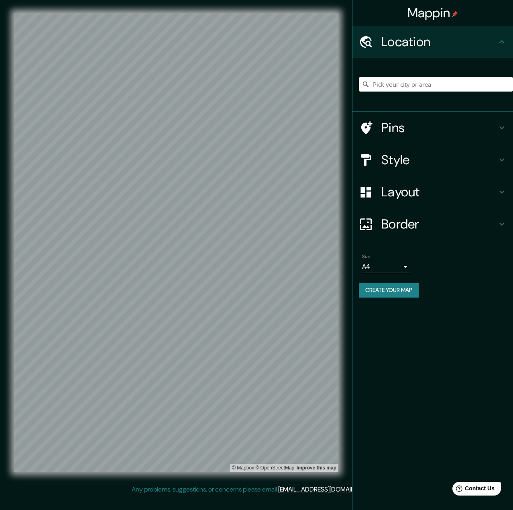
click at [417, 81] on input "Pick your city or area" at bounding box center [436, 84] width 154 height 14
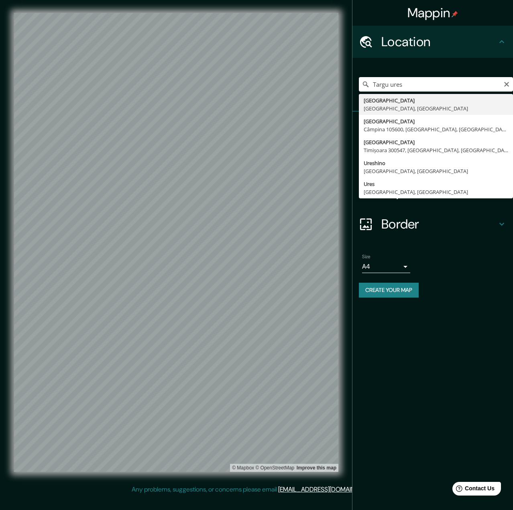
type input "Târgu Mureș, Mureș, Romania"
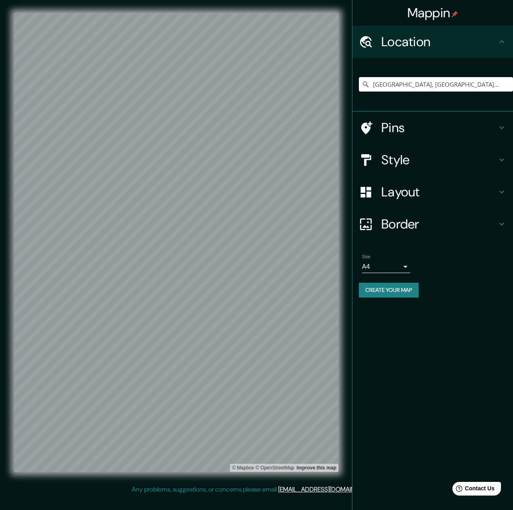
click at [408, 155] on h4 "Style" at bounding box center [439, 160] width 116 height 16
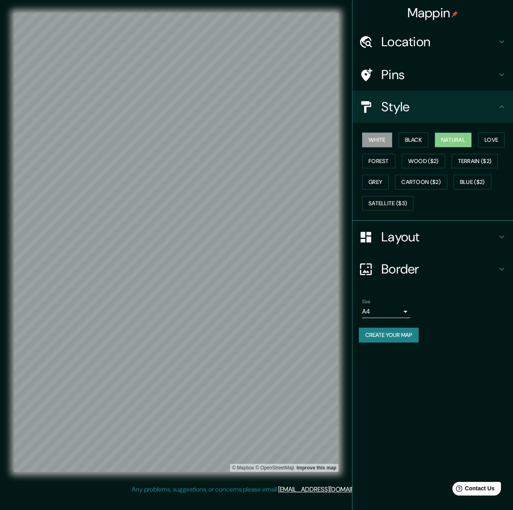
click at [462, 139] on button "Natural" at bounding box center [453, 139] width 37 height 15
click at [424, 229] on h4 "Layout" at bounding box center [439, 237] width 116 height 16
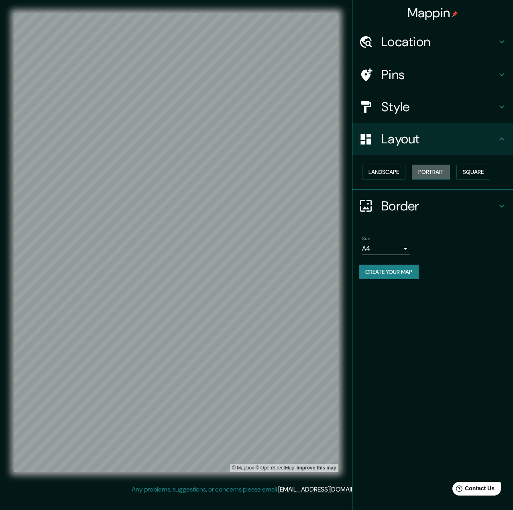
click at [430, 171] on button "Portrait" at bounding box center [431, 172] width 38 height 15
click at [391, 171] on button "Landscape" at bounding box center [383, 172] width 43 height 15
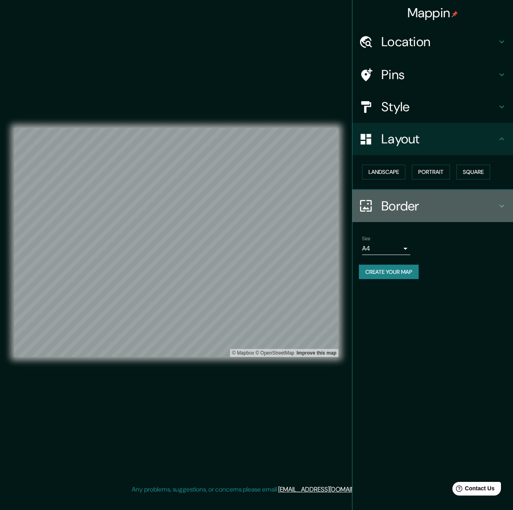
click at [400, 215] on div "Border" at bounding box center [432, 206] width 161 height 32
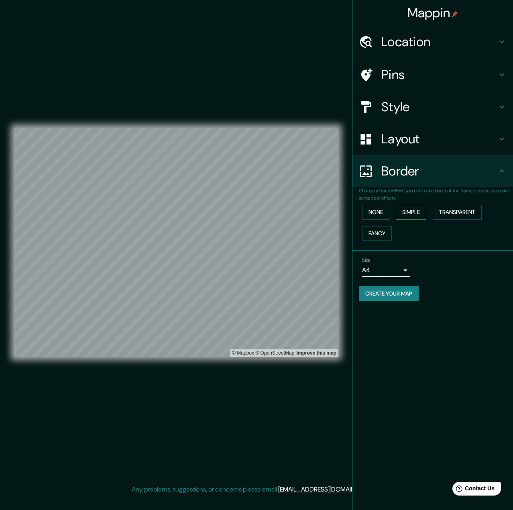
click at [413, 213] on button "Simple" at bounding box center [411, 212] width 30 height 15
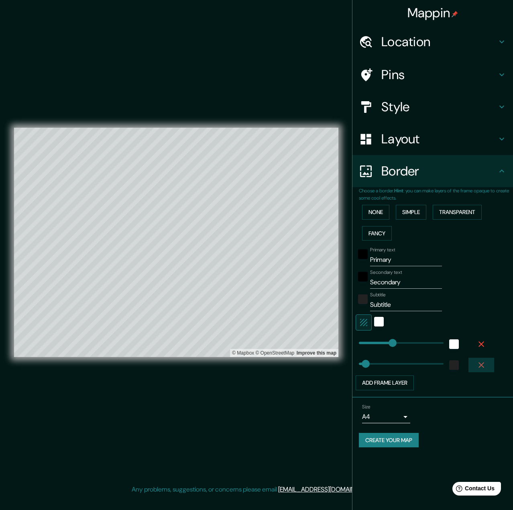
click at [482, 362] on icon "button" at bounding box center [481, 365] width 10 height 10
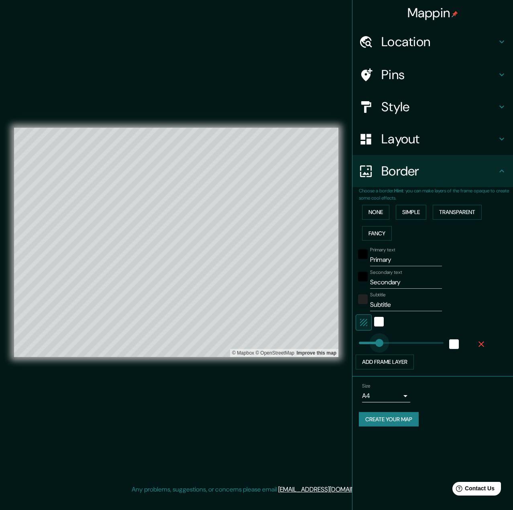
type input "180"
drag, startPoint x: 391, startPoint y: 343, endPoint x: 378, endPoint y: 345, distance: 13.7
click at [449, 345] on div "white" at bounding box center [454, 344] width 10 height 10
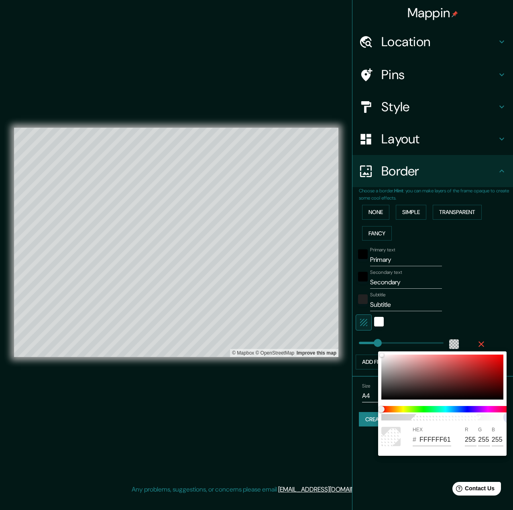
scroll to position [0, 6]
drag, startPoint x: 429, startPoint y: 417, endPoint x: 412, endPoint y: 420, distance: 17.5
click at [412, 420] on span "29" at bounding box center [439, 417] width 128 height 6
click at [464, 439] on input "255" at bounding box center [464, 439] width 12 height 13
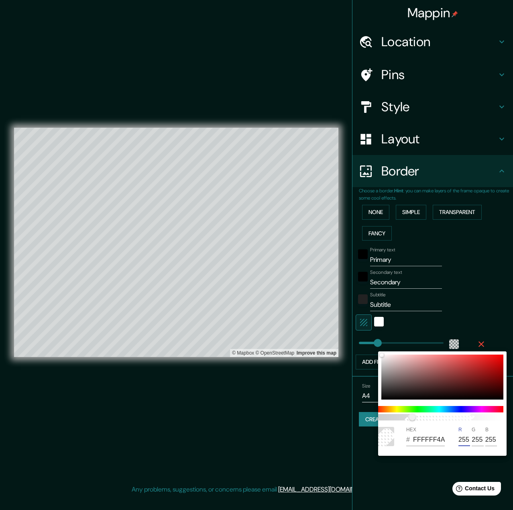
click at [425, 438] on input "FFFFFF4A" at bounding box center [429, 439] width 32 height 13
type input "000000"
type input "0"
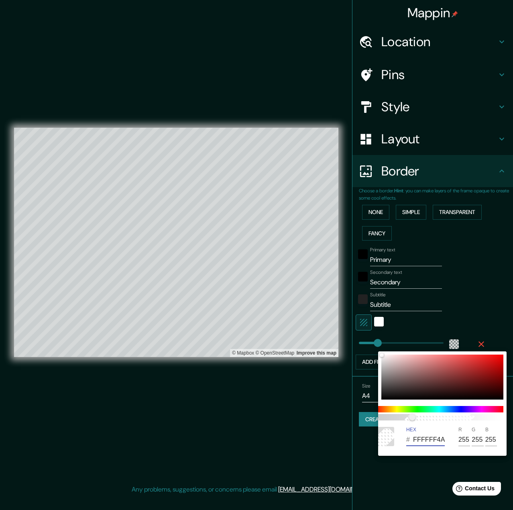
type input "0"
click at [421, 437] on input "000000" at bounding box center [429, 439] width 32 height 13
drag, startPoint x: 502, startPoint y: 417, endPoint x: 428, endPoint y: 422, distance: 74.0
click at [426, 420] on span "38" at bounding box center [424, 417] width 6 height 6
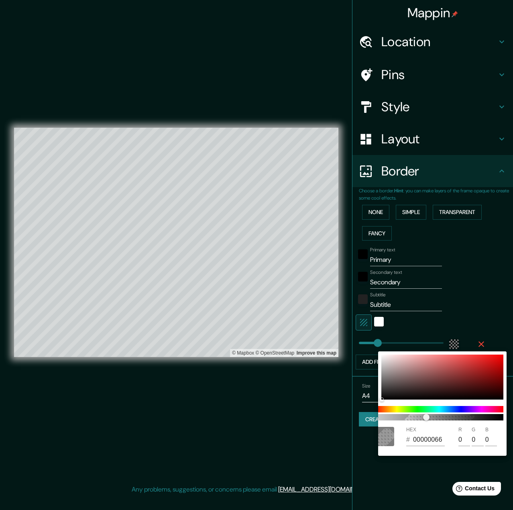
click at [435, 441] on input "00000066" at bounding box center [429, 439] width 32 height 13
paste input "222222"
type input "22222266"
type input "34"
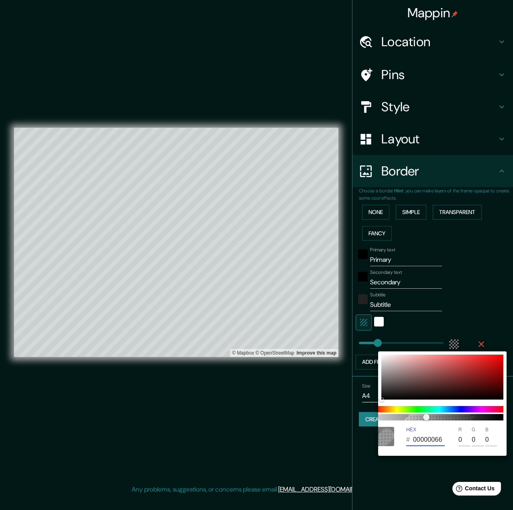
type input "34"
type input "22222266"
click at [463, 449] on div "HEX # 22222266 R 34 G 34 B 34" at bounding box center [436, 436] width 128 height 26
click at [473, 311] on div at bounding box center [256, 255] width 513 height 510
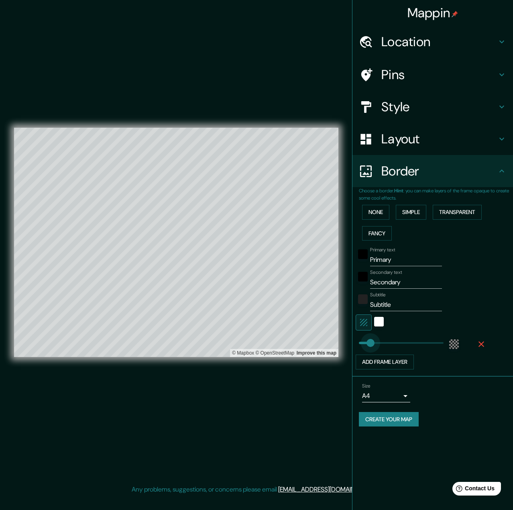
type input "115"
drag, startPoint x: 381, startPoint y: 344, endPoint x: 371, endPoint y: 348, distance: 10.8
type input "123"
click at [333, 252] on div "Mappin Location Târgu Mureș, Mureș, Romania Pins Style Layout Border Choose a b…" at bounding box center [256, 248] width 513 height 497
drag, startPoint x: 405, startPoint y: 301, endPoint x: 347, endPoint y: 301, distance: 58.2
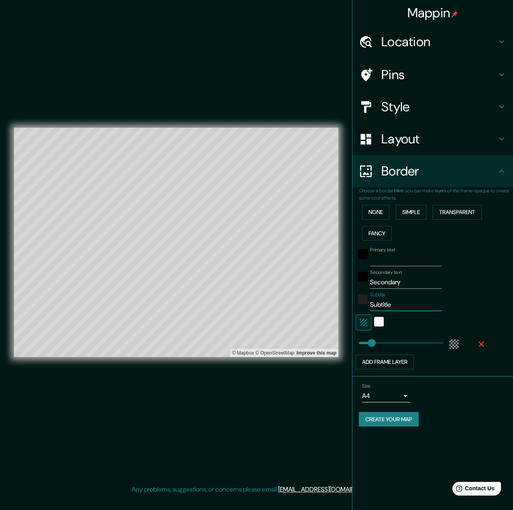
click at [349, 301] on div "Mappin Location Târgu Mureș, Mureș, Romania Pins Style Layout Border Choose a b…" at bounding box center [256, 248] width 513 height 497
drag, startPoint x: 411, startPoint y: 283, endPoint x: 347, endPoint y: 274, distance: 65.2
click at [347, 274] on div "Mappin Location Târgu Mureș, Mureș, Romania Pins Style Layout Border Choose a b…" at bounding box center [256, 248] width 513 height 497
type input "Marosvásárhely"
click at [364, 398] on body "Mappin Location Târgu Mureș, Mureș, Romania Pins Style Layout Border Choose a b…" at bounding box center [256, 255] width 513 height 510
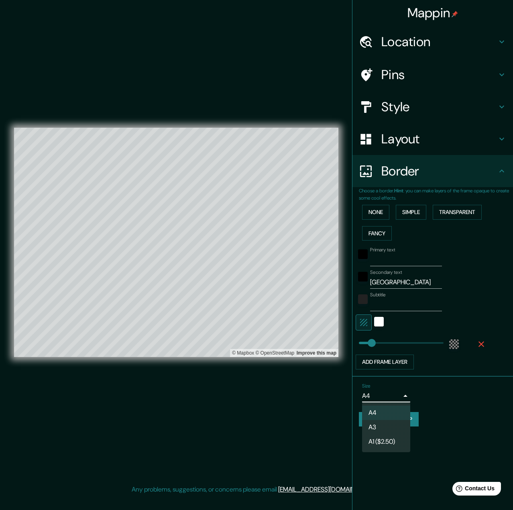
click at [383, 438] on li "A1 ($2.50)" at bounding box center [386, 441] width 48 height 14
type input "a3"
click at [395, 423] on button "Create your map" at bounding box center [389, 419] width 60 height 15
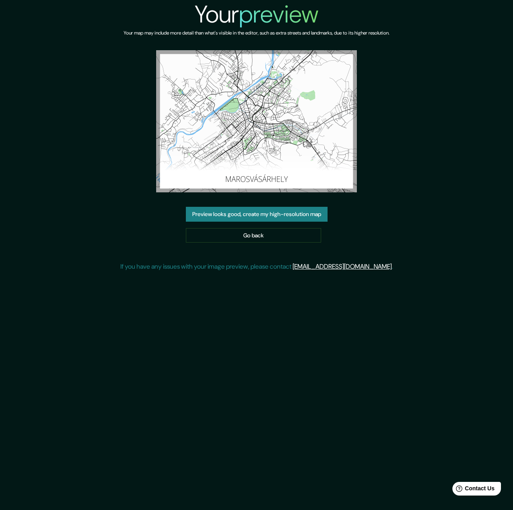
click at [262, 210] on button "Preview looks good, create my high-resolution map" at bounding box center [257, 214] width 142 height 15
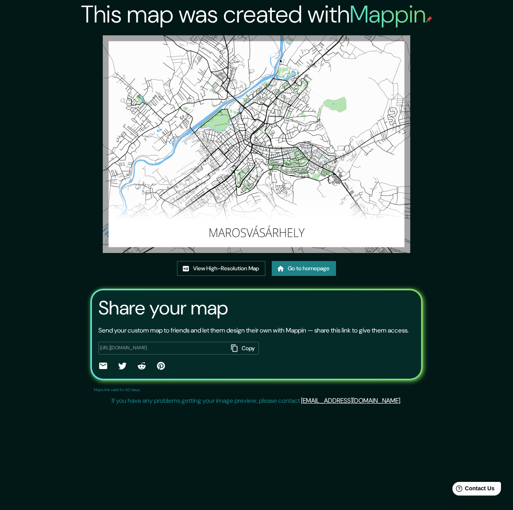
click at [211, 270] on link "View High-Resolution Map" at bounding box center [221, 268] width 88 height 15
